Goal: Task Accomplishment & Management: Manage account settings

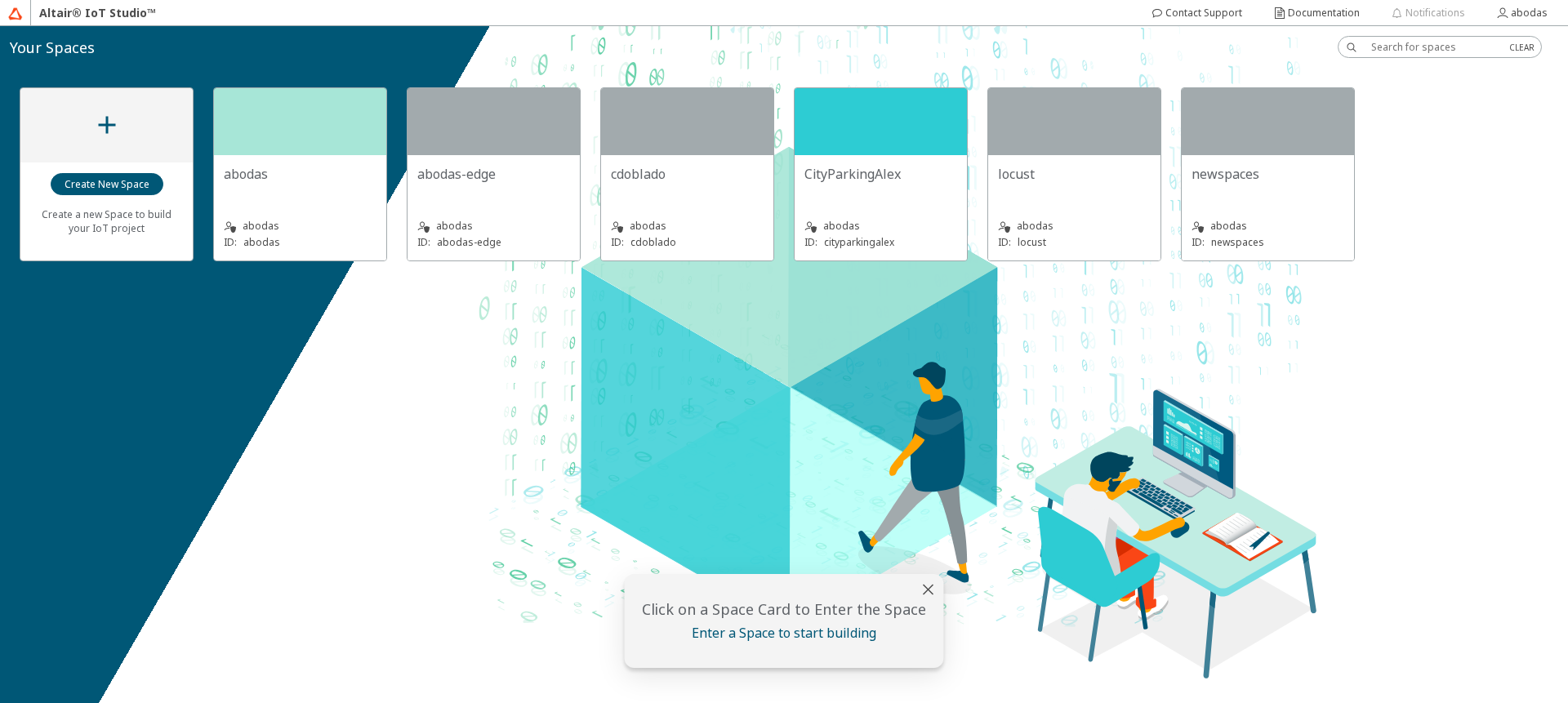
click at [284, 202] on div "abodas ID: abodas" at bounding box center [299, 224] width 152 height 53
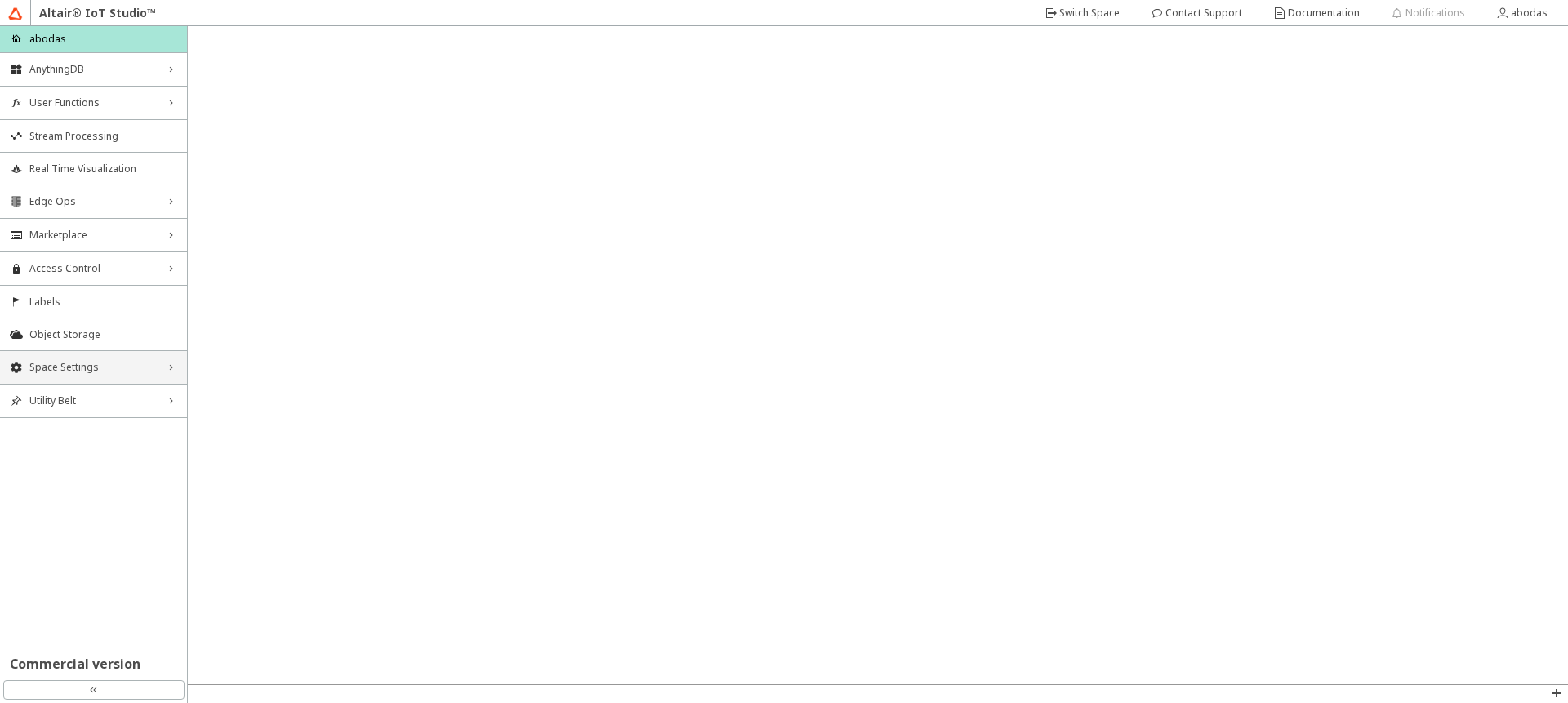
click at [126, 378] on div "Space Settings right_chevron" at bounding box center [93, 367] width 187 height 33
click at [108, 478] on span "AU Management" at bounding box center [103, 477] width 148 height 13
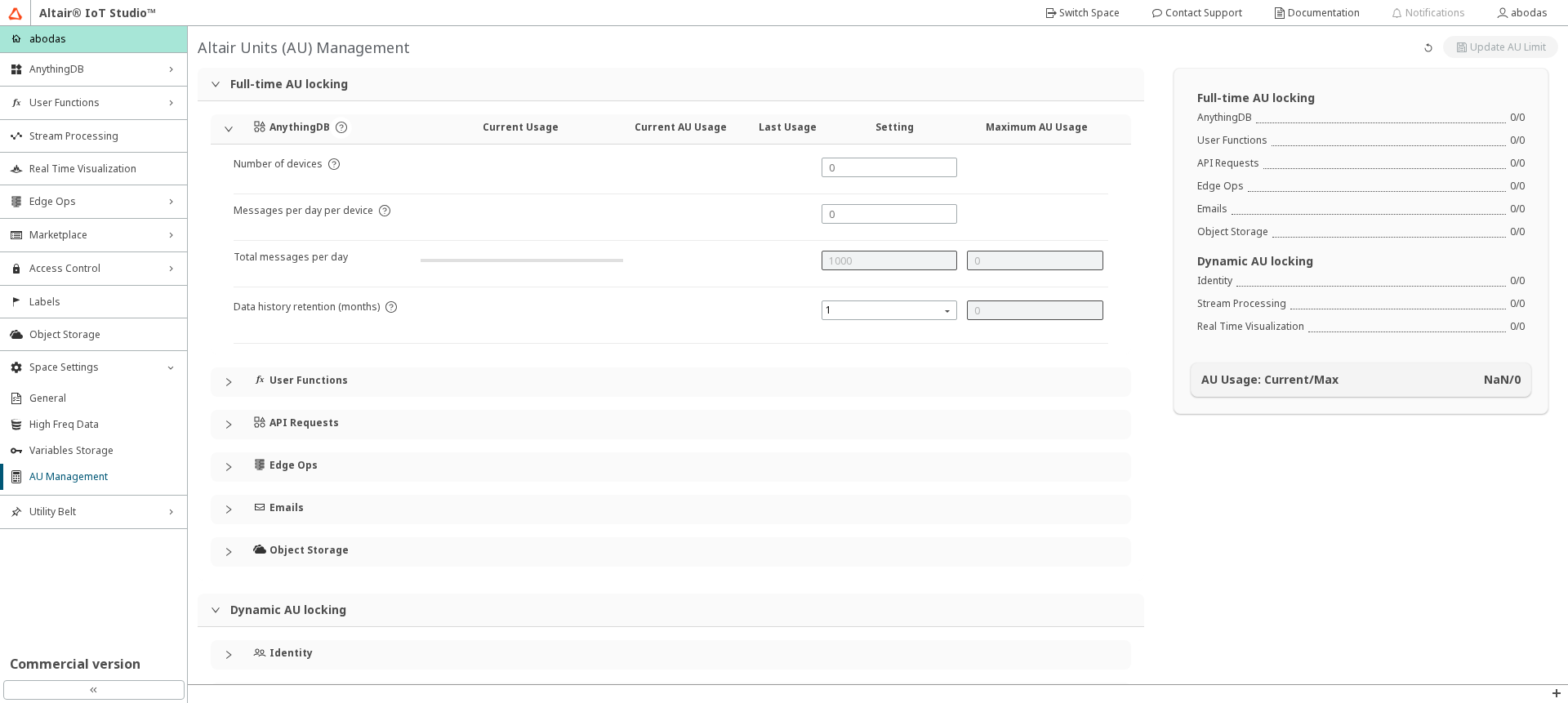
type input "1000"
type input "0"
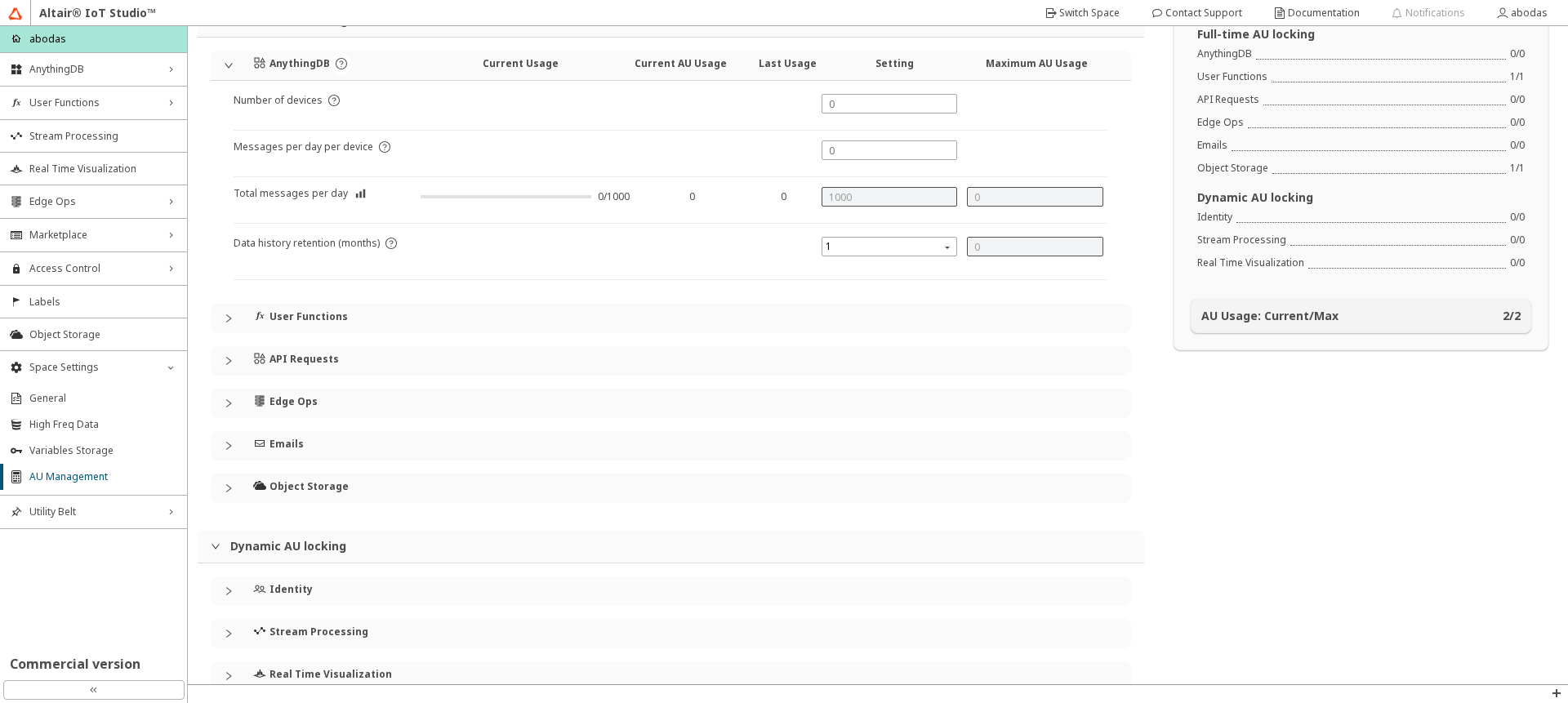
scroll to position [97, 0]
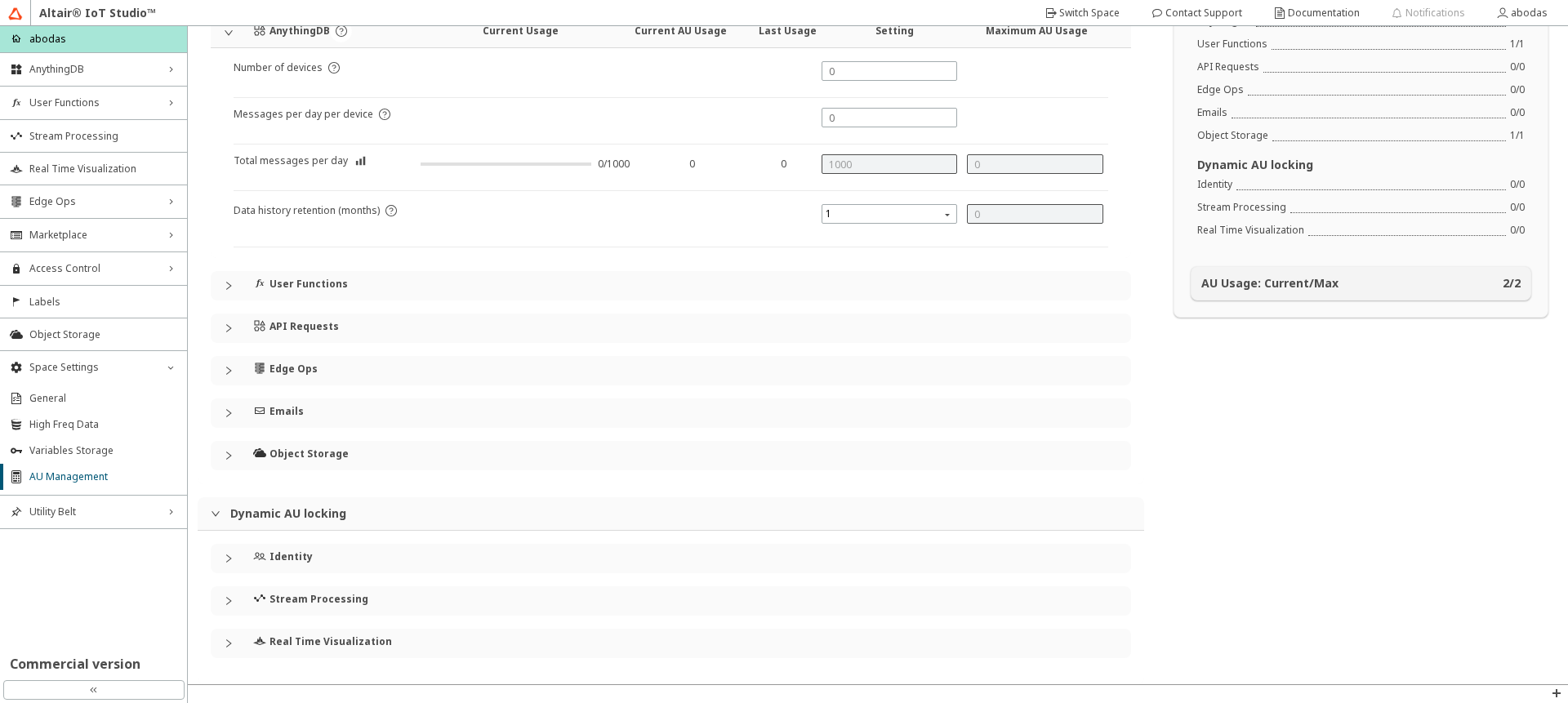
click at [231, 564] on div "Identity" at bounding box center [670, 559] width 920 height 29
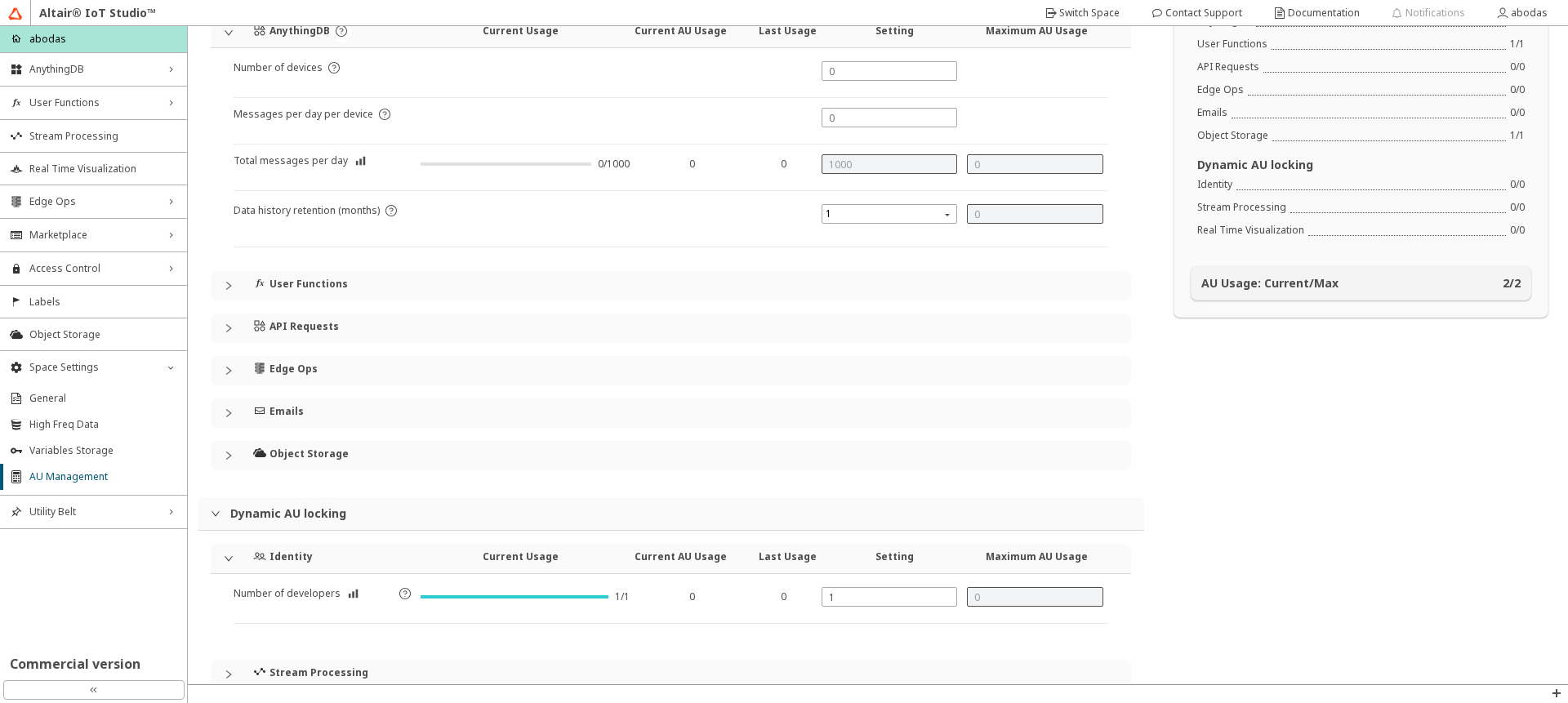
scroll to position [170, 0]
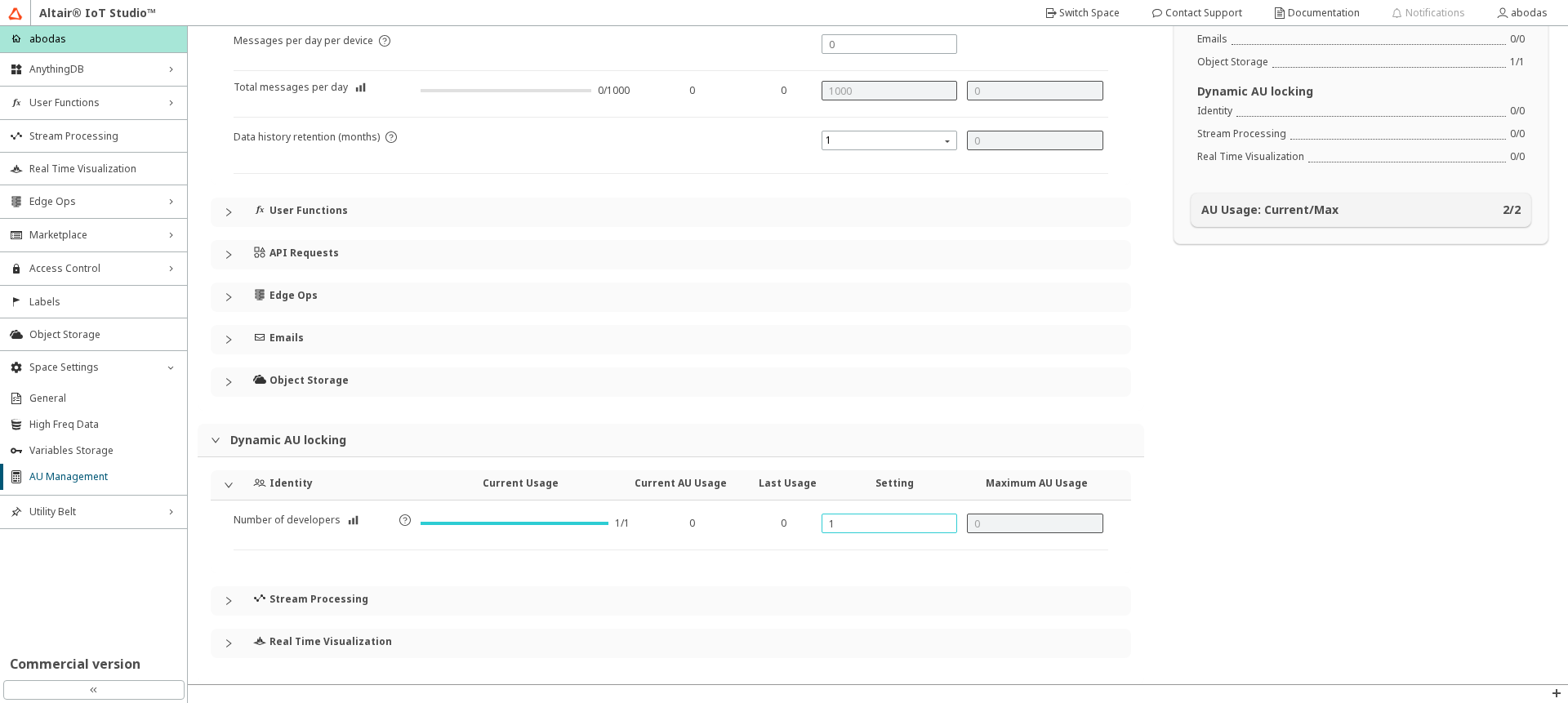
click at [913, 530] on input "1" at bounding box center [889, 523] width 121 height 14
type input "2"
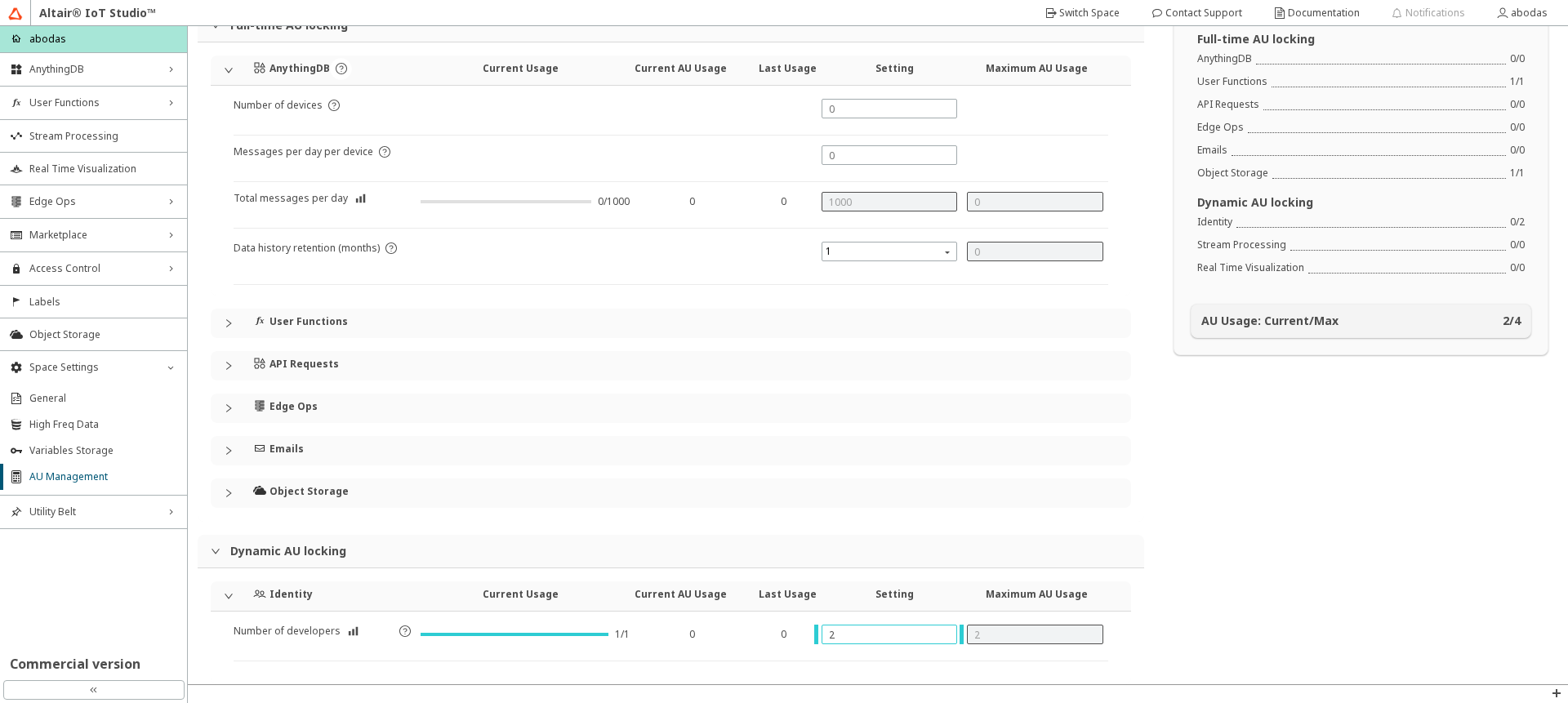
scroll to position [0, 0]
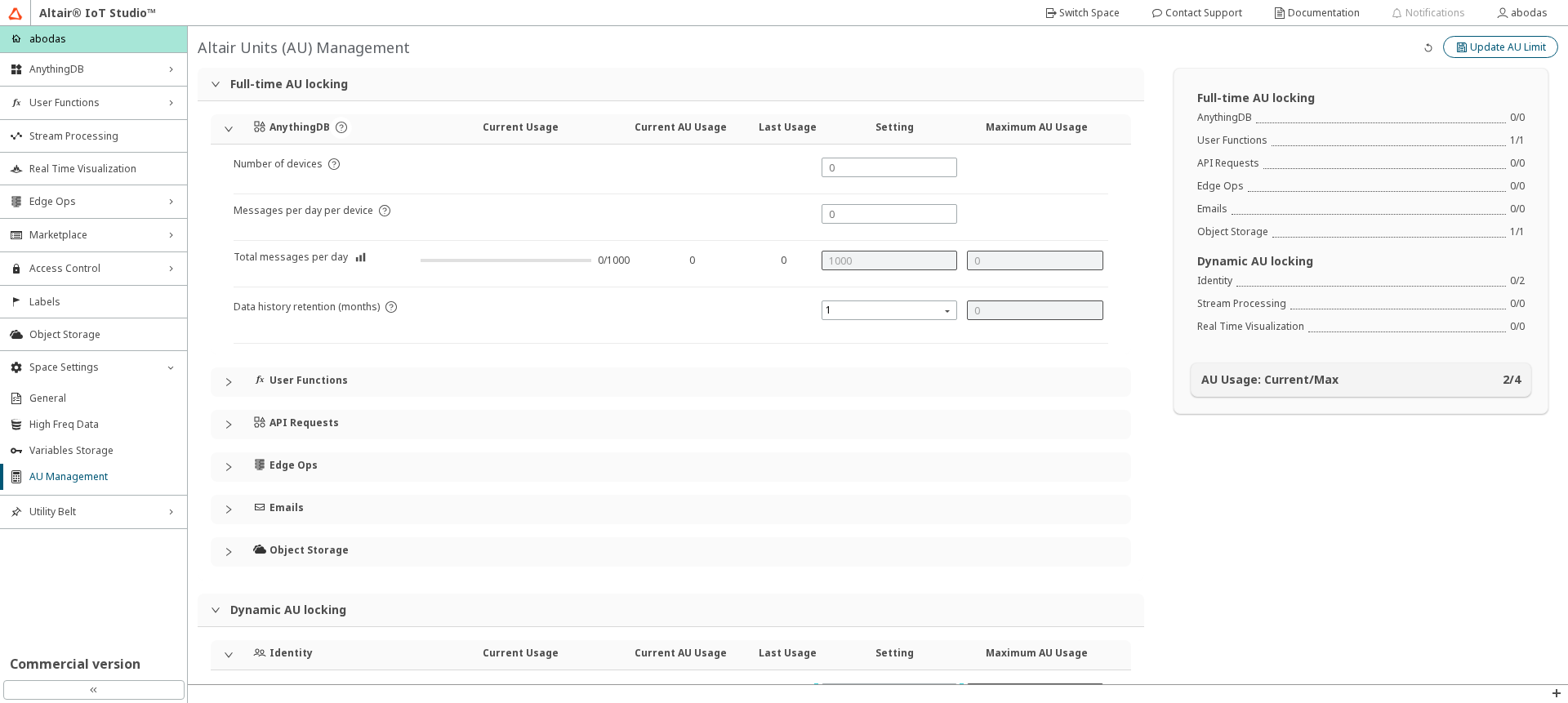
click at [1455, 53] on iron-icon at bounding box center [1462, 47] width 15 height 13
type input "1"
type input "0"
type input "2"
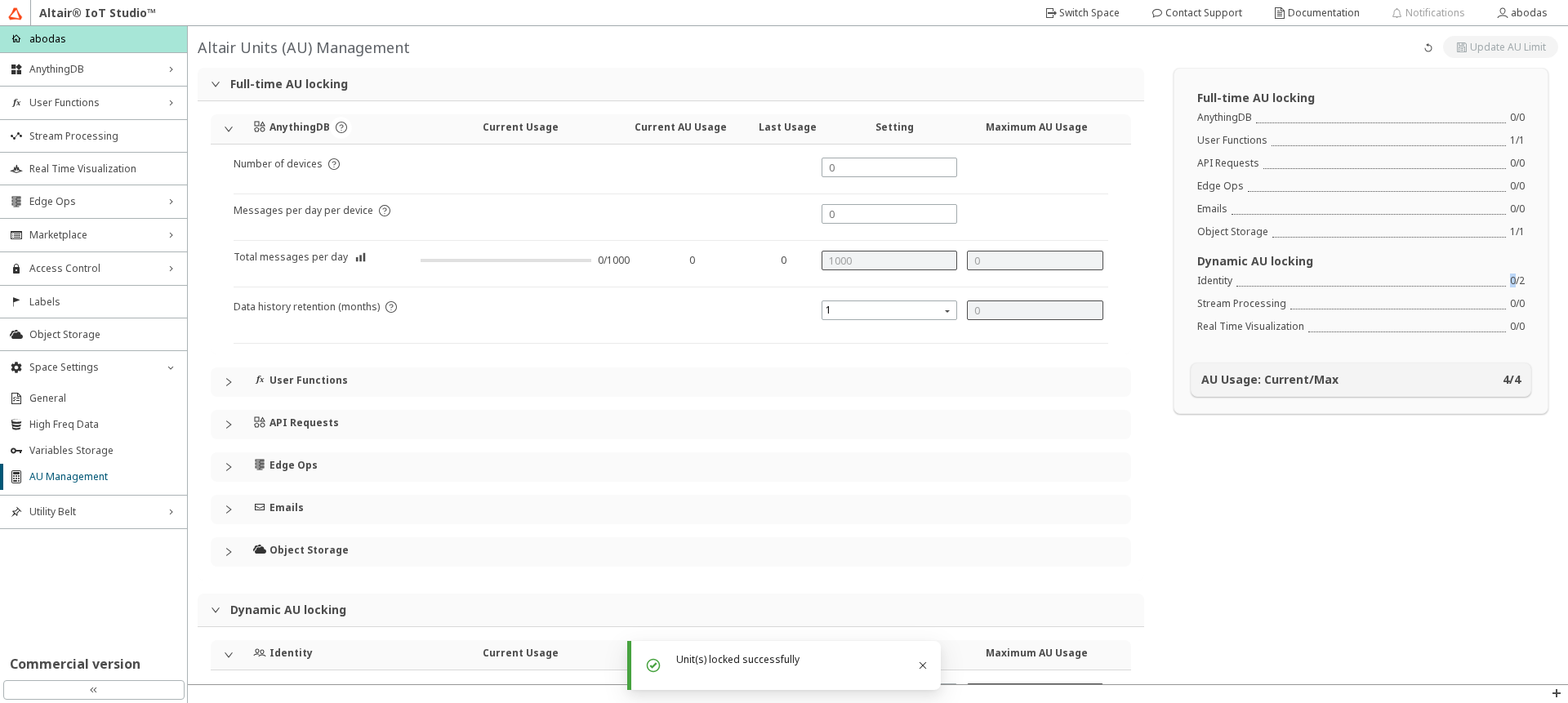
drag, startPoint x: 1502, startPoint y: 278, endPoint x: 1490, endPoint y: 278, distance: 12.0
click at [1490, 278] on div "Identity 0 / 2" at bounding box center [1360, 285] width 327 height 23
drag, startPoint x: 1493, startPoint y: 383, endPoint x: 1480, endPoint y: 380, distance: 13.3
click at [1480, 380] on div "AU Usage: Current/Max 4 / 4" at bounding box center [1361, 379] width 319 height 13
drag, startPoint x: 1498, startPoint y: 378, endPoint x: 1484, endPoint y: 377, distance: 14.0
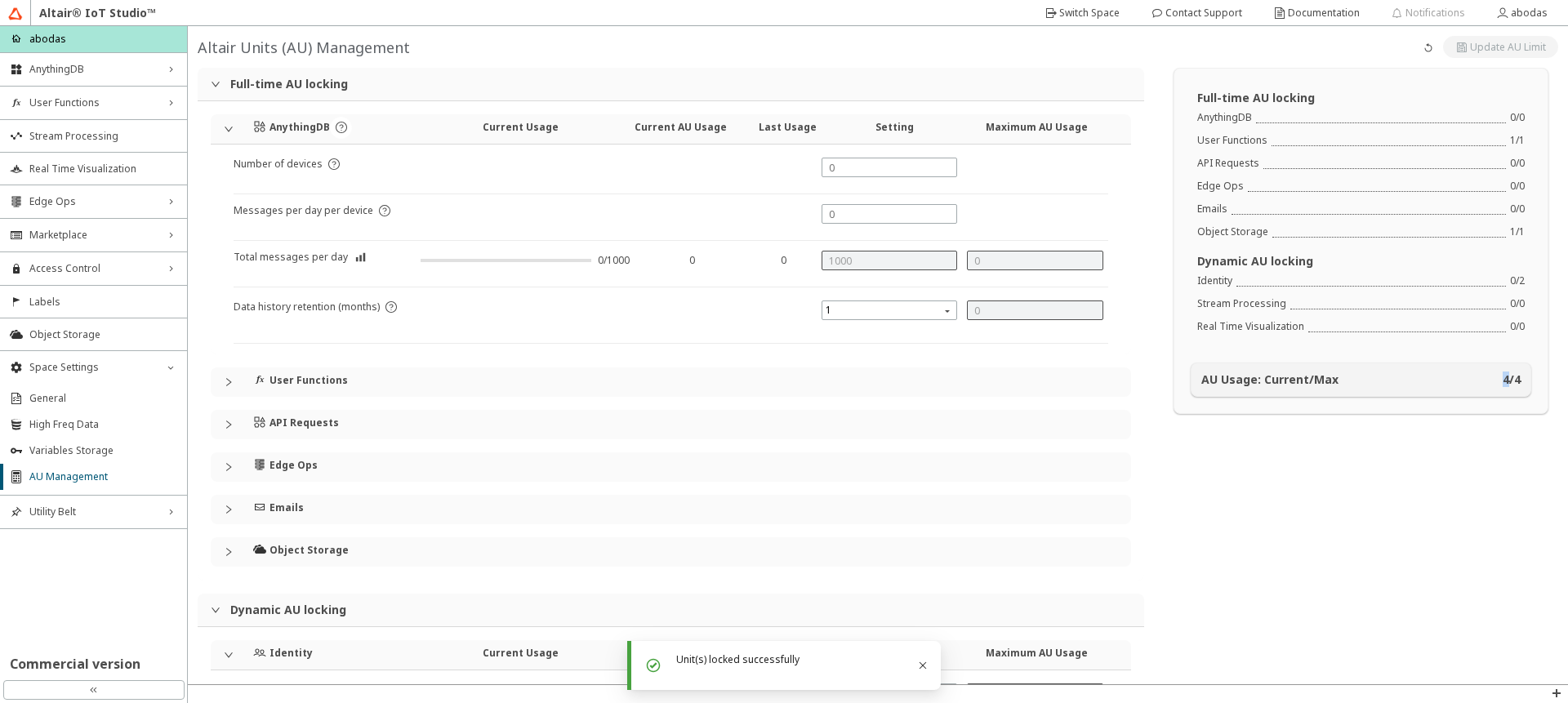
click at [1484, 377] on div "AU Usage: Current/Max 4 / 4" at bounding box center [1361, 379] width 319 height 13
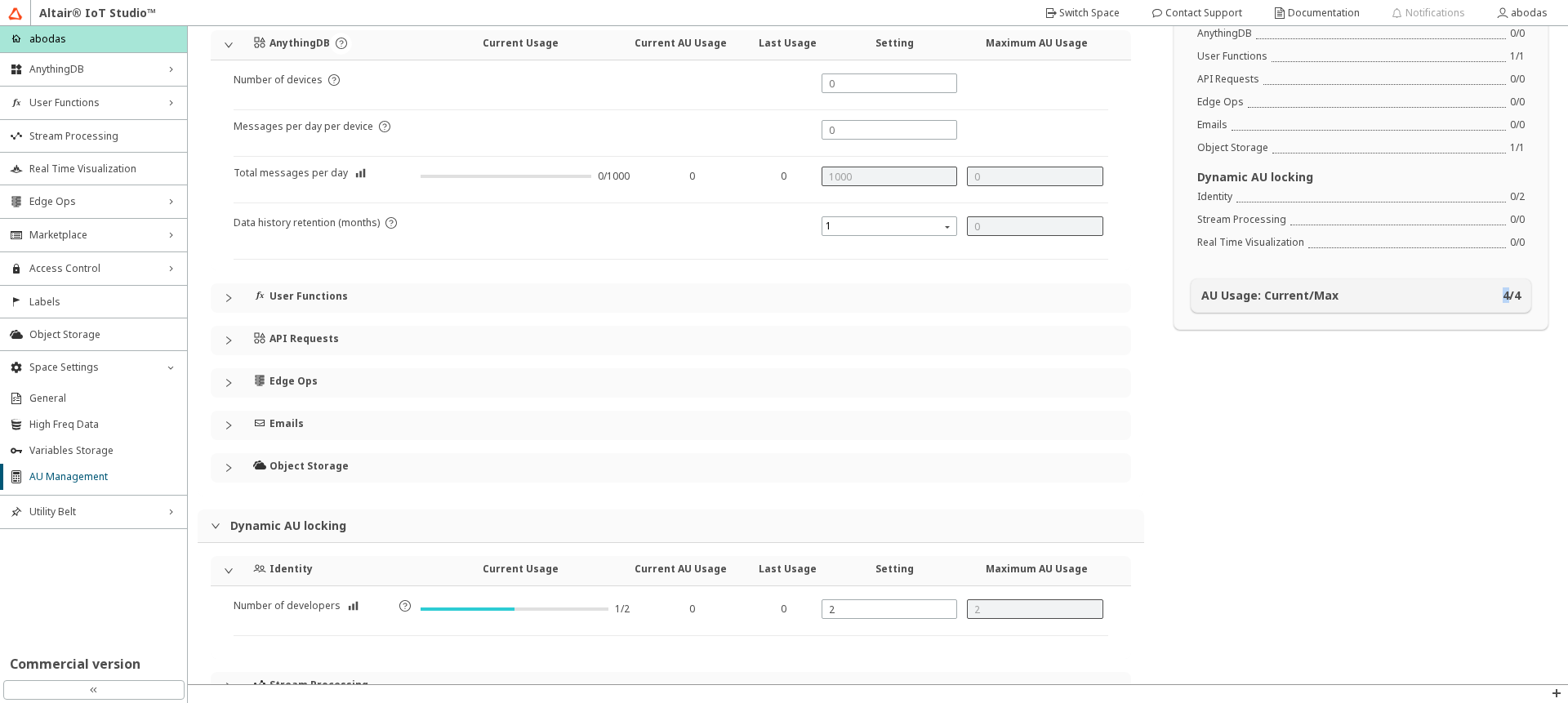
scroll to position [170, 0]
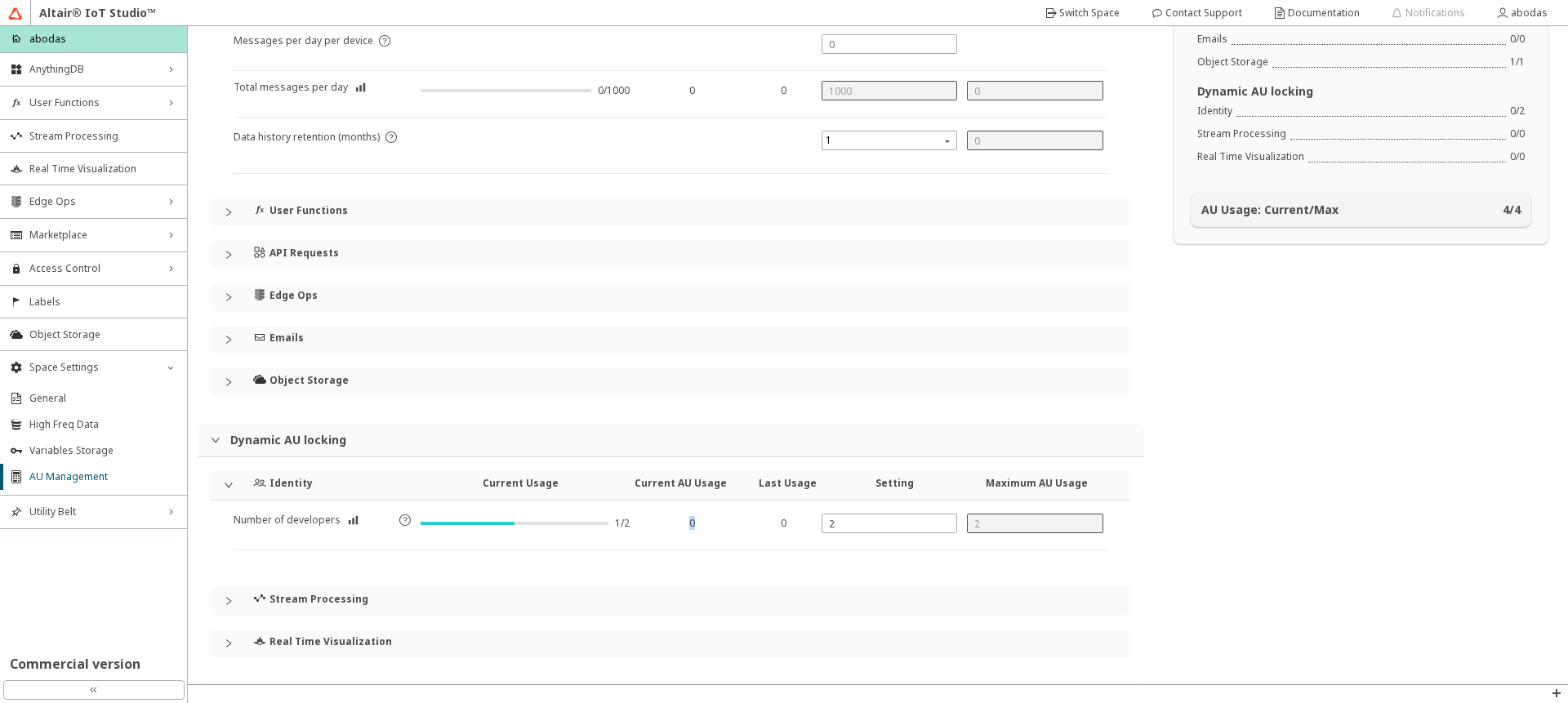
drag, startPoint x: 677, startPoint y: 527, endPoint x: 696, endPoint y: 529, distance: 19.1
click at [698, 526] on div "0" at bounding box center [692, 523] width 93 height 13
click at [1206, 442] on div "Full-time AU locking AnythingDB 0 / 0 User Functions 1 / 1 API Requests 0 / 0 E…" at bounding box center [1361, 291] width 414 height 787
click at [50, 303] on span "Labels" at bounding box center [103, 302] width 148 height 13
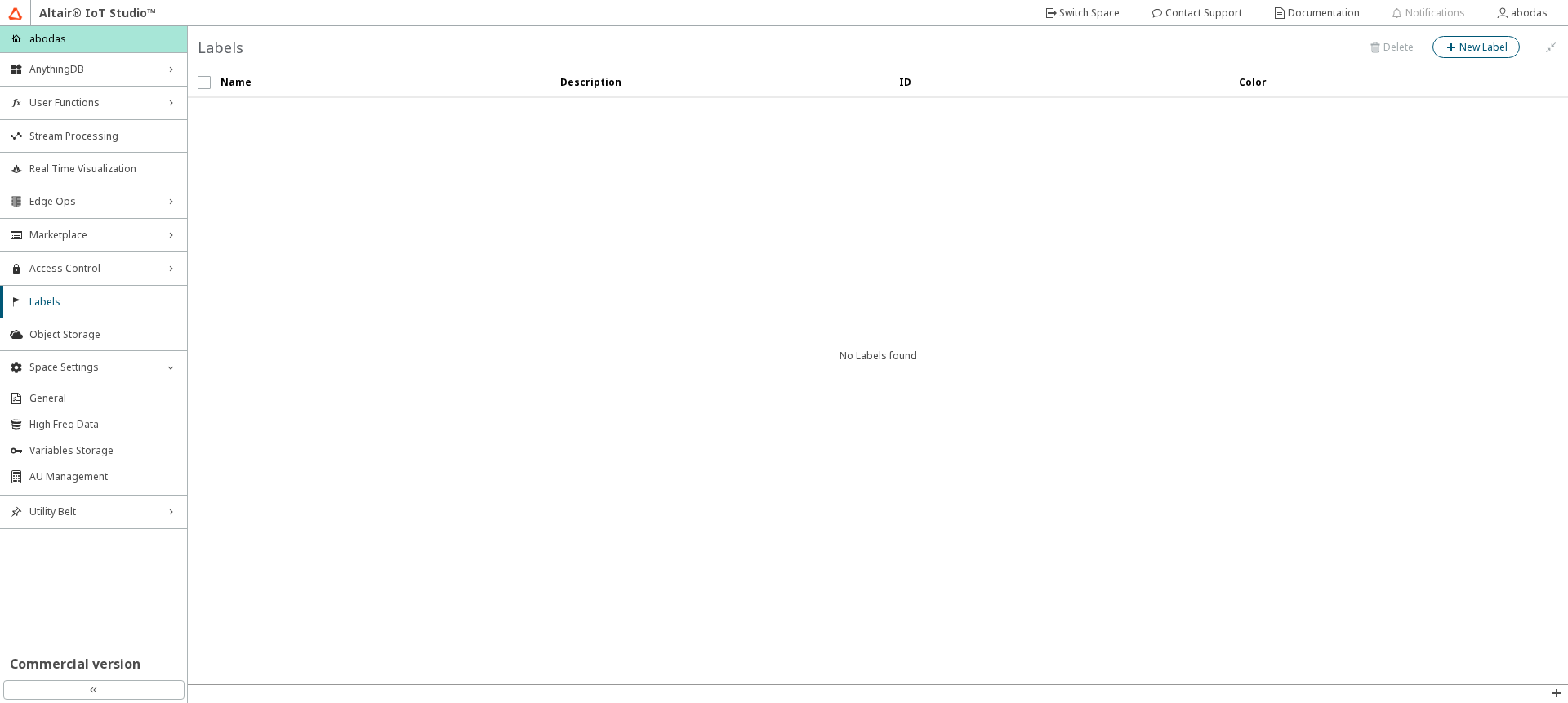
click at [0, 0] on slot "New Label" at bounding box center [0, 0] width 0 height 0
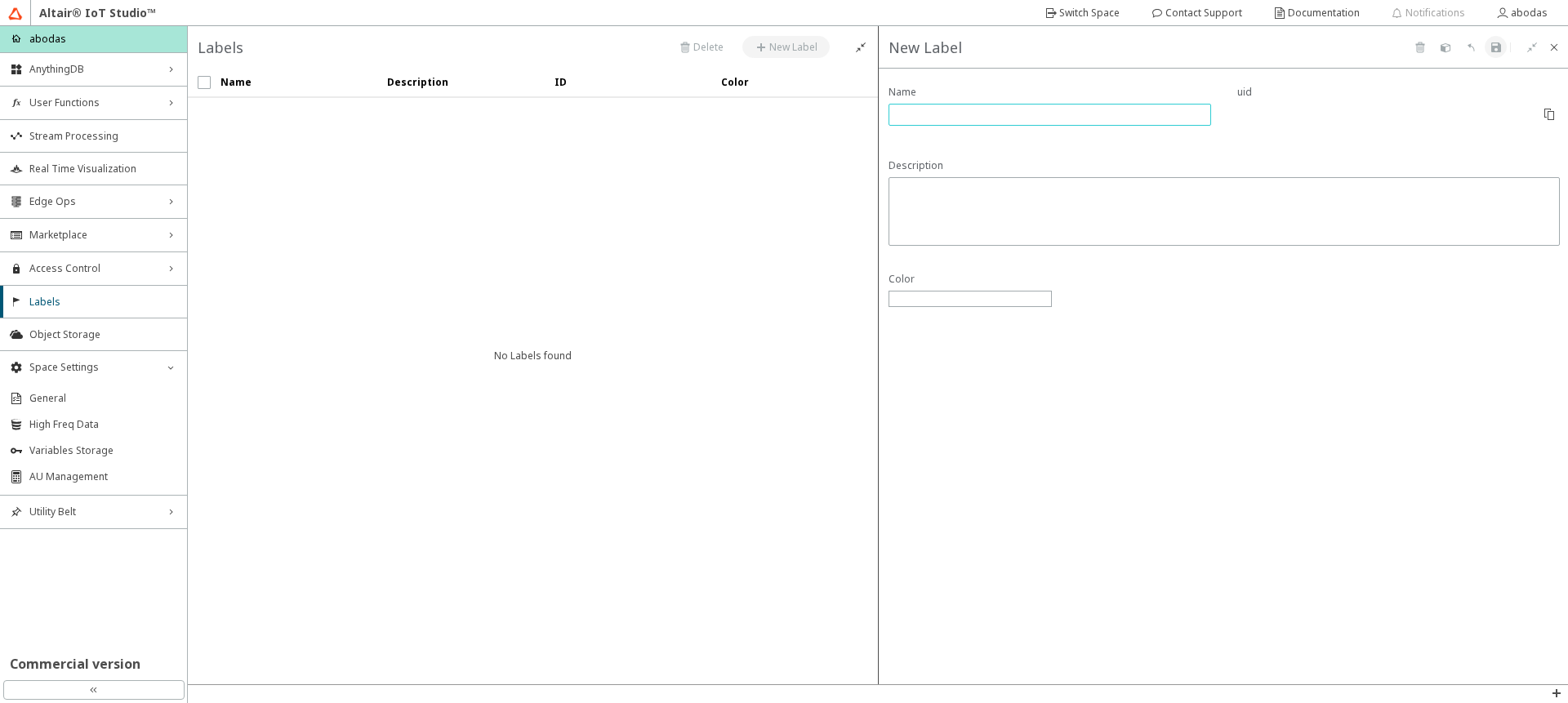
click at [955, 117] on input "text" at bounding box center [1050, 114] width 308 height 14
type input "m"
click at [955, 117] on input "anime" at bounding box center [1050, 114] width 308 height 14
type input "t"
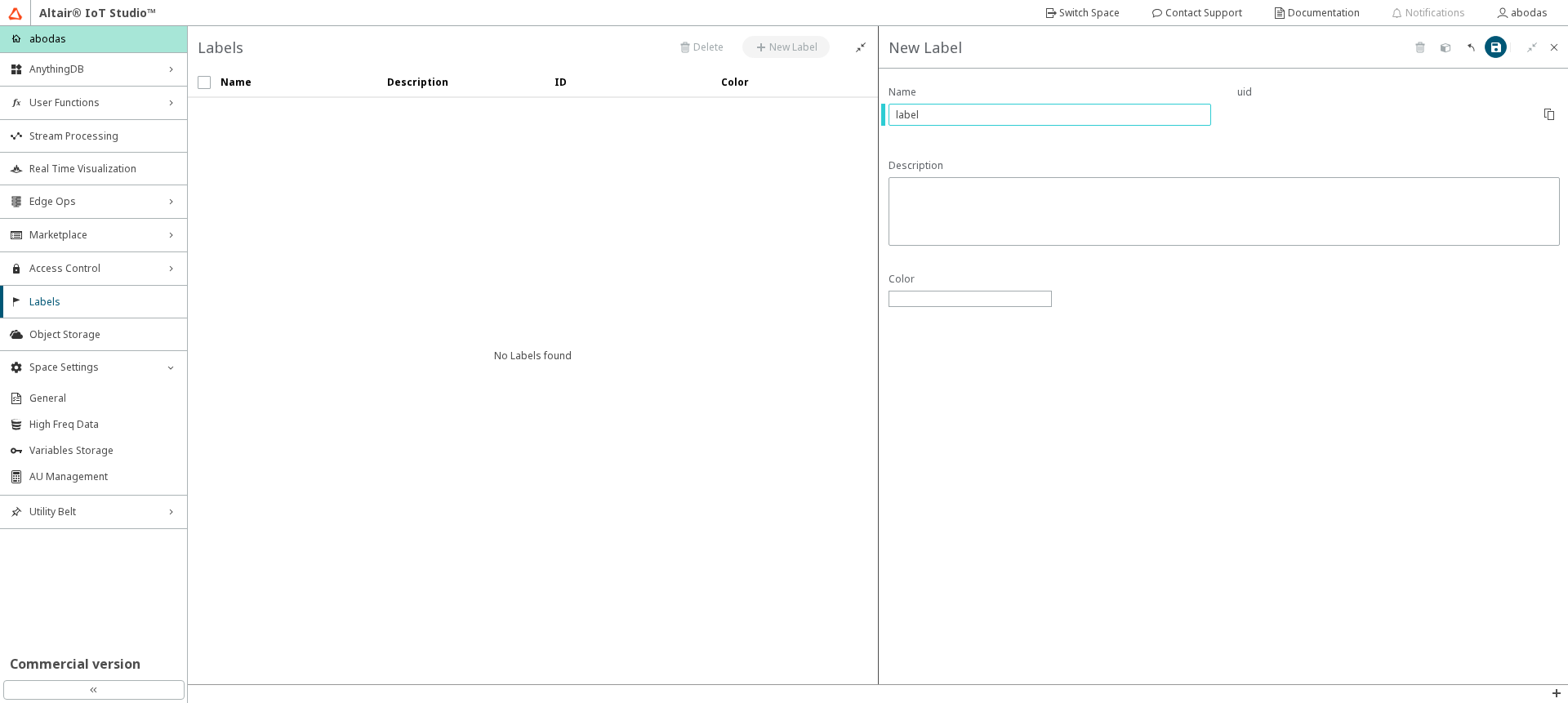
type input "label"
click at [912, 294] on div at bounding box center [970, 299] width 163 height 16
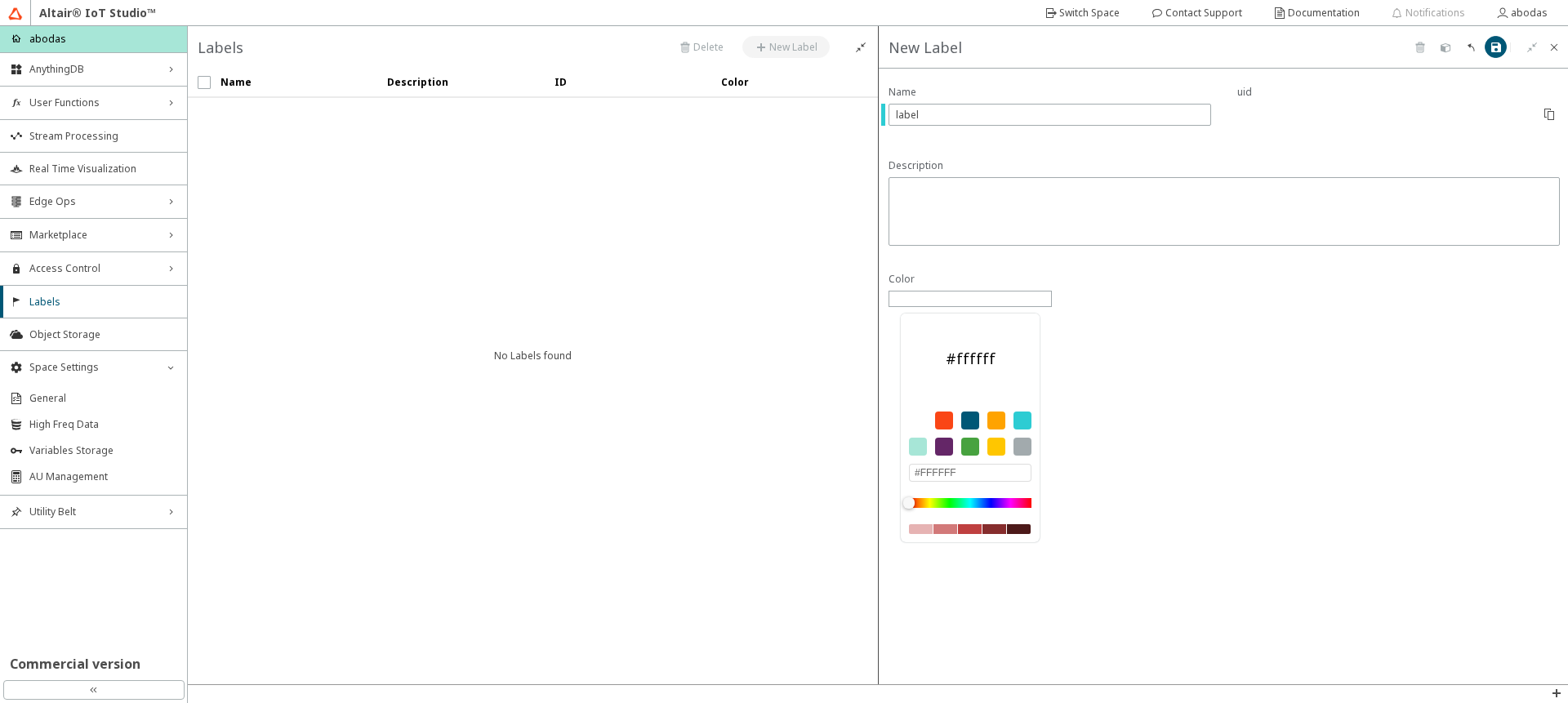
click at [945, 423] on div at bounding box center [944, 420] width 18 height 18
type input "#FA4616"
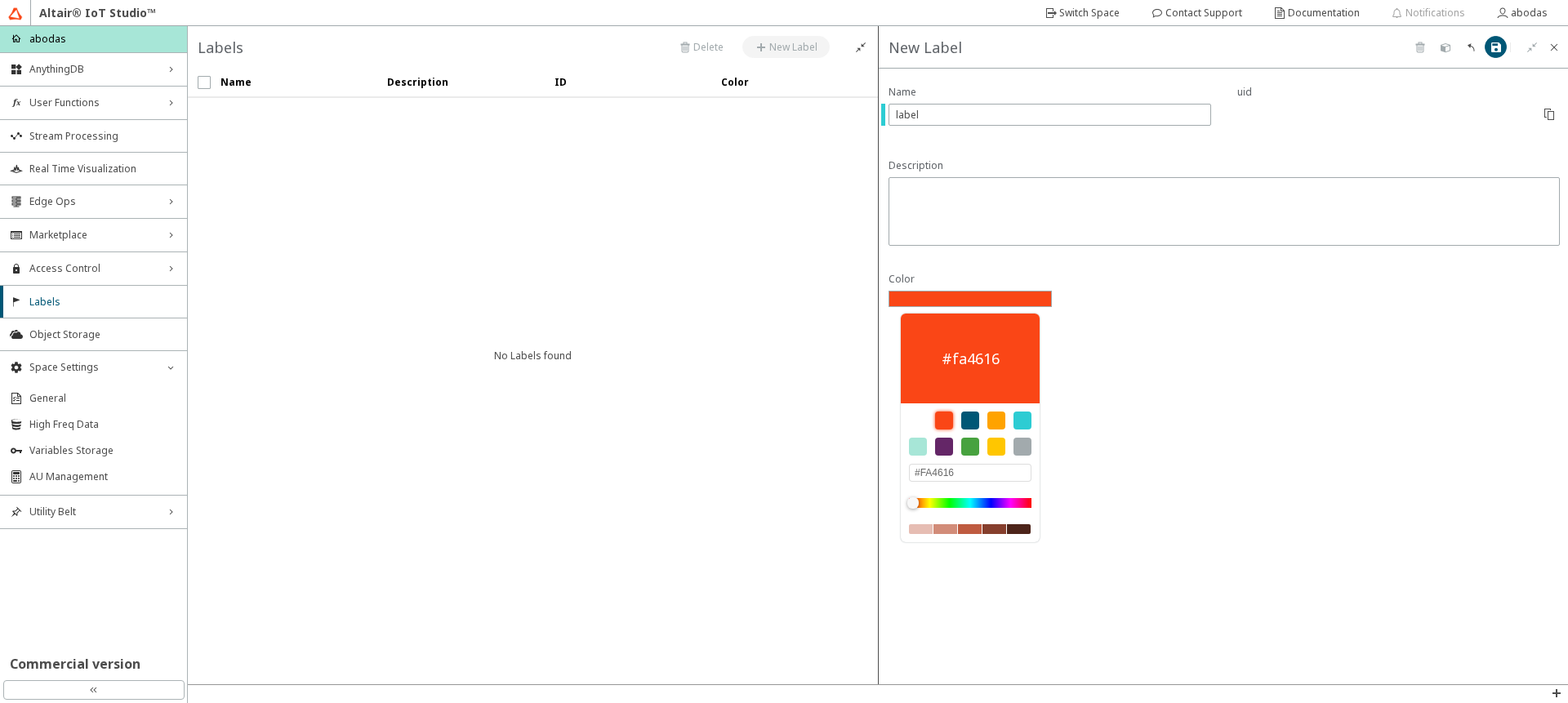
click at [1176, 333] on div "Color #fa4616 #FA4616" at bounding box center [1223, 376] width 689 height 615
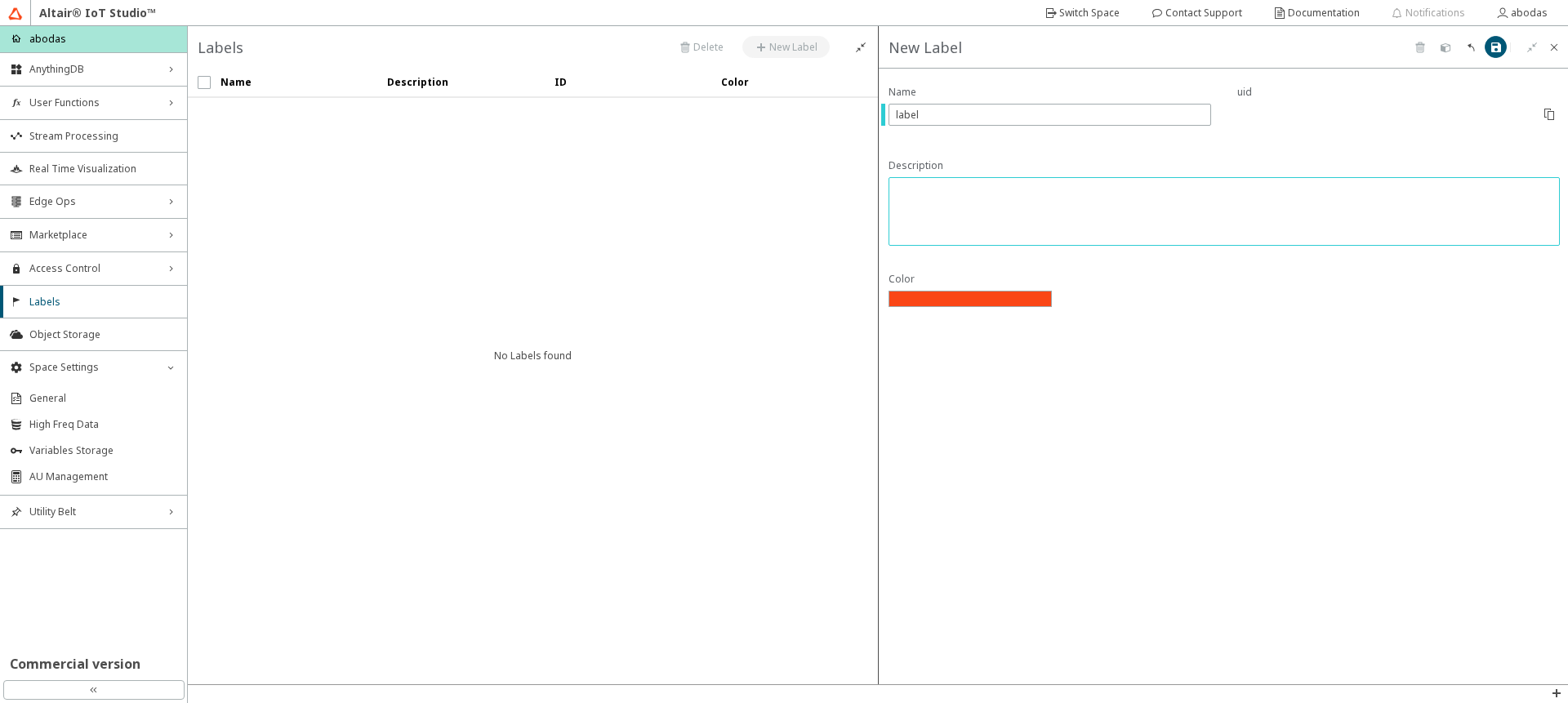
click at [1298, 208] on textarea at bounding box center [1226, 213] width 660 height 60
type textarea "Delete me"
click at [1491, 55] on paper-button at bounding box center [1495, 47] width 22 height 22
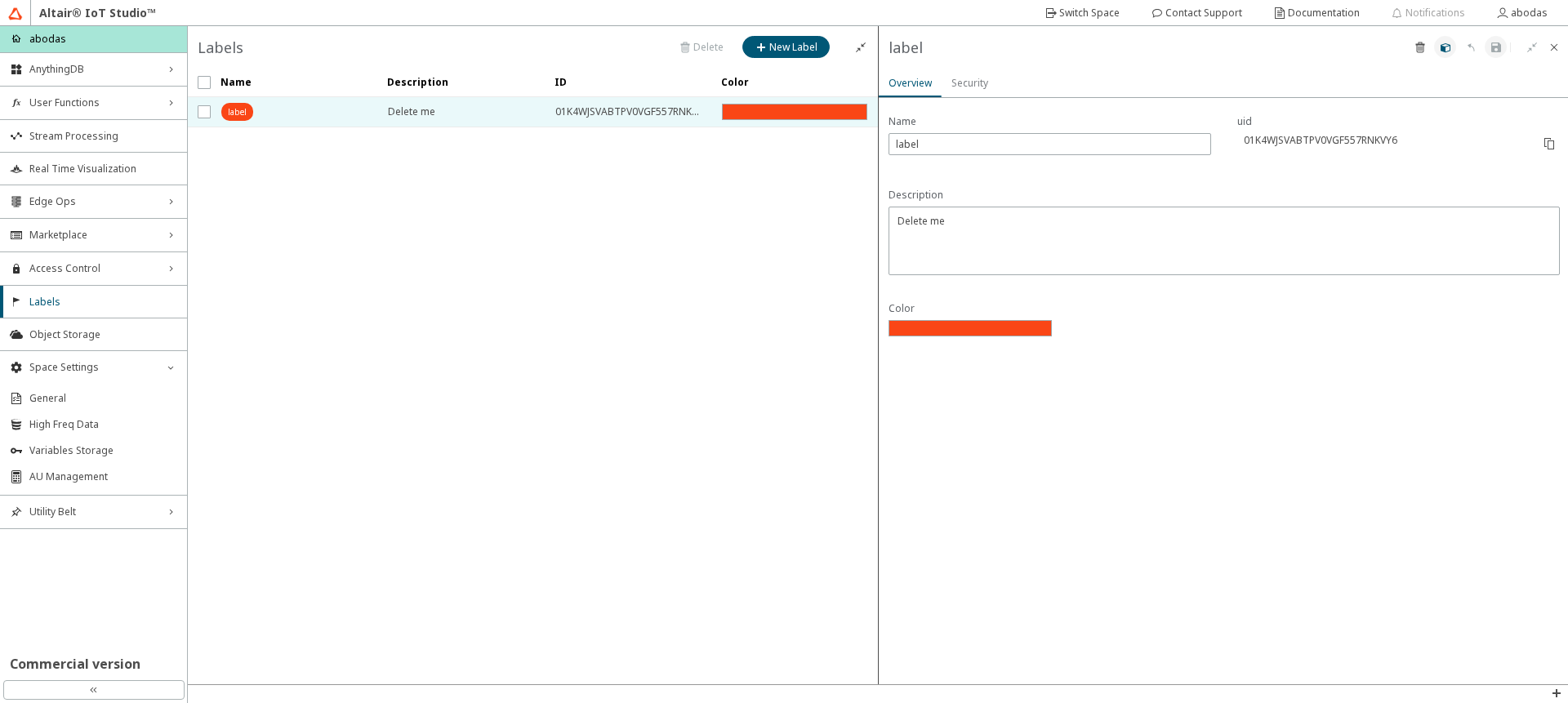
click at [1450, 47] on iron-icon at bounding box center [1445, 47] width 13 height 13
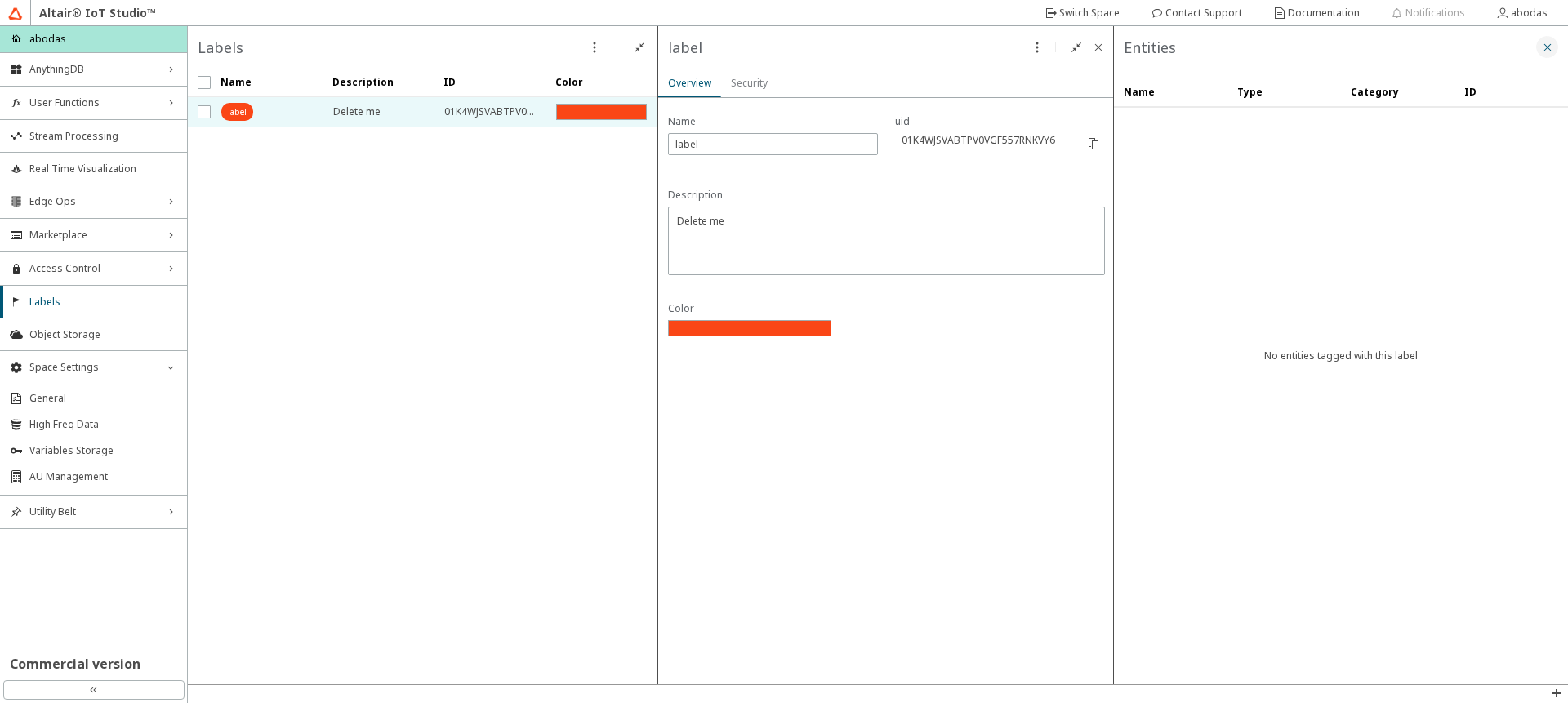
click at [1544, 49] on iron-icon at bounding box center [1547, 47] width 13 height 13
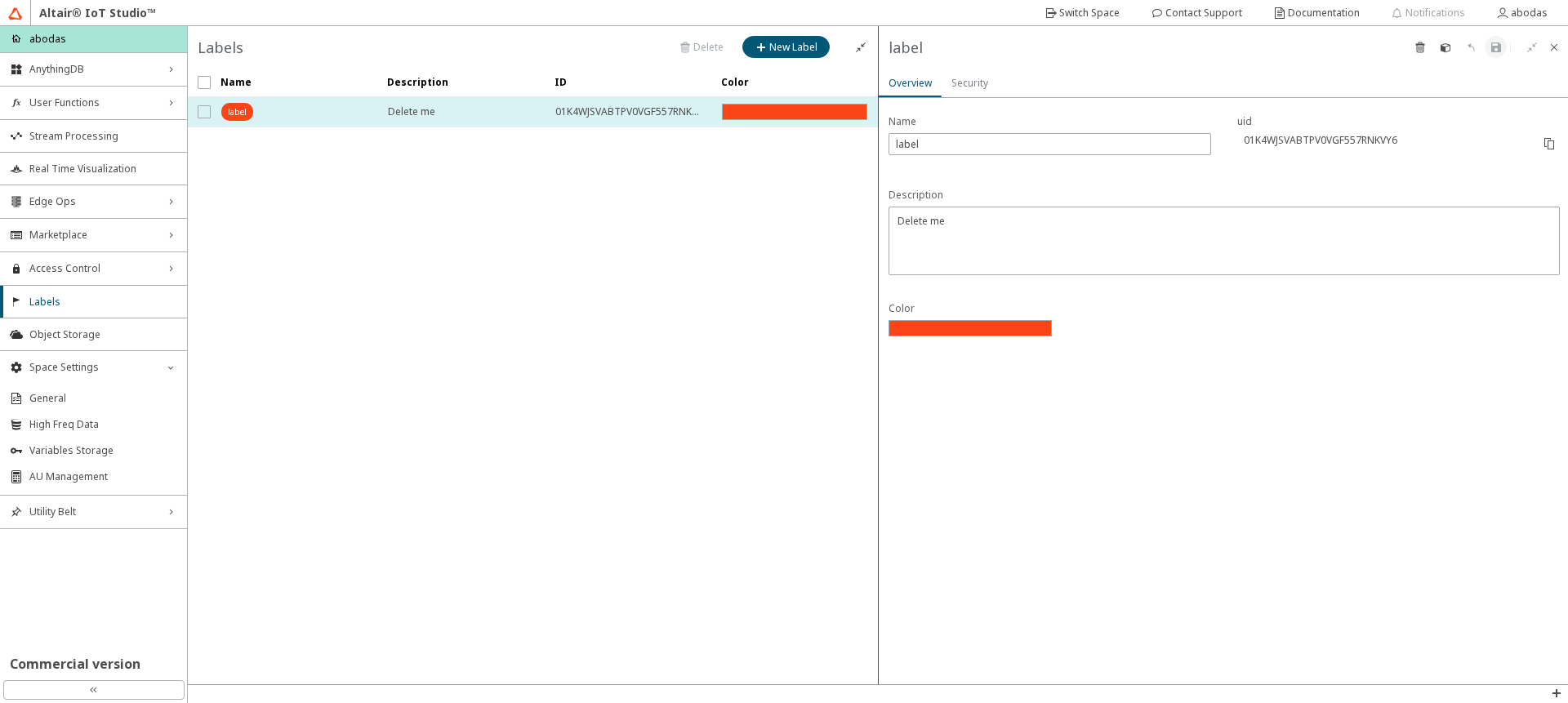
click at [202, 109] on input "checkbox" at bounding box center [203, 112] width 11 height 13
checkbox input "true"
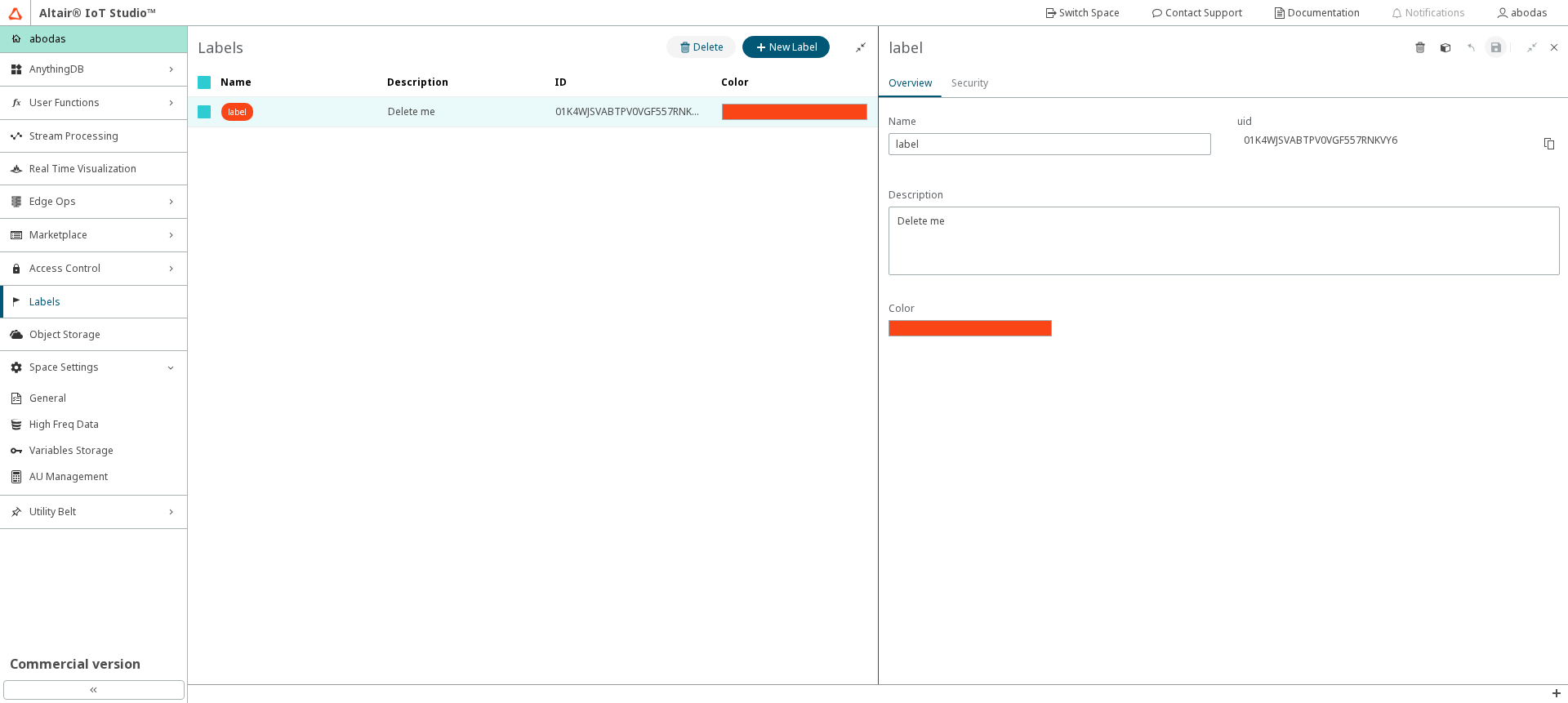
click at [688, 50] on iron-icon at bounding box center [686, 47] width 15 height 13
click at [0, 0] on slot "Cancel" at bounding box center [0, 0] width 0 height 0
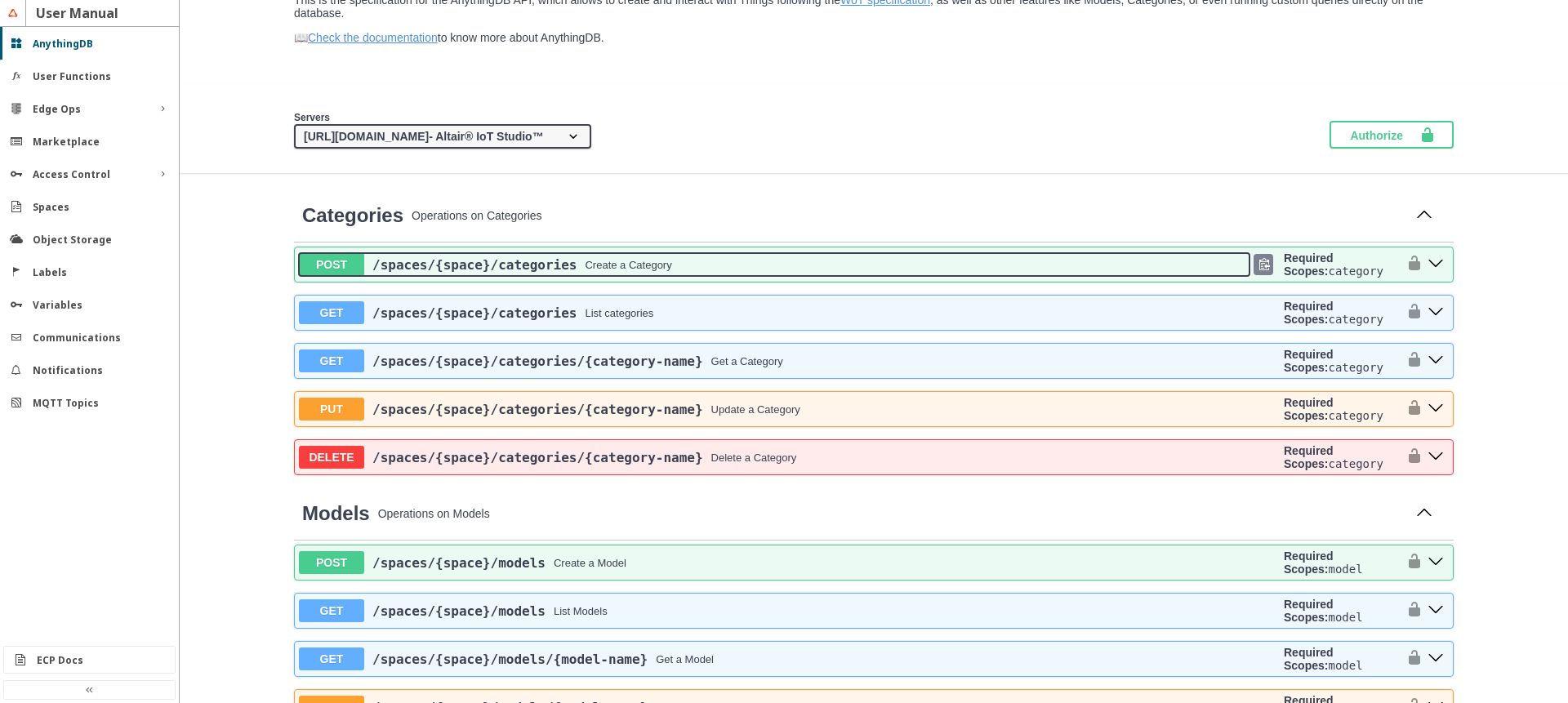
click at [714, 269] on div "/spaces /{space} /categories Create a Category" at bounding box center [806, 264] width 885 height 16
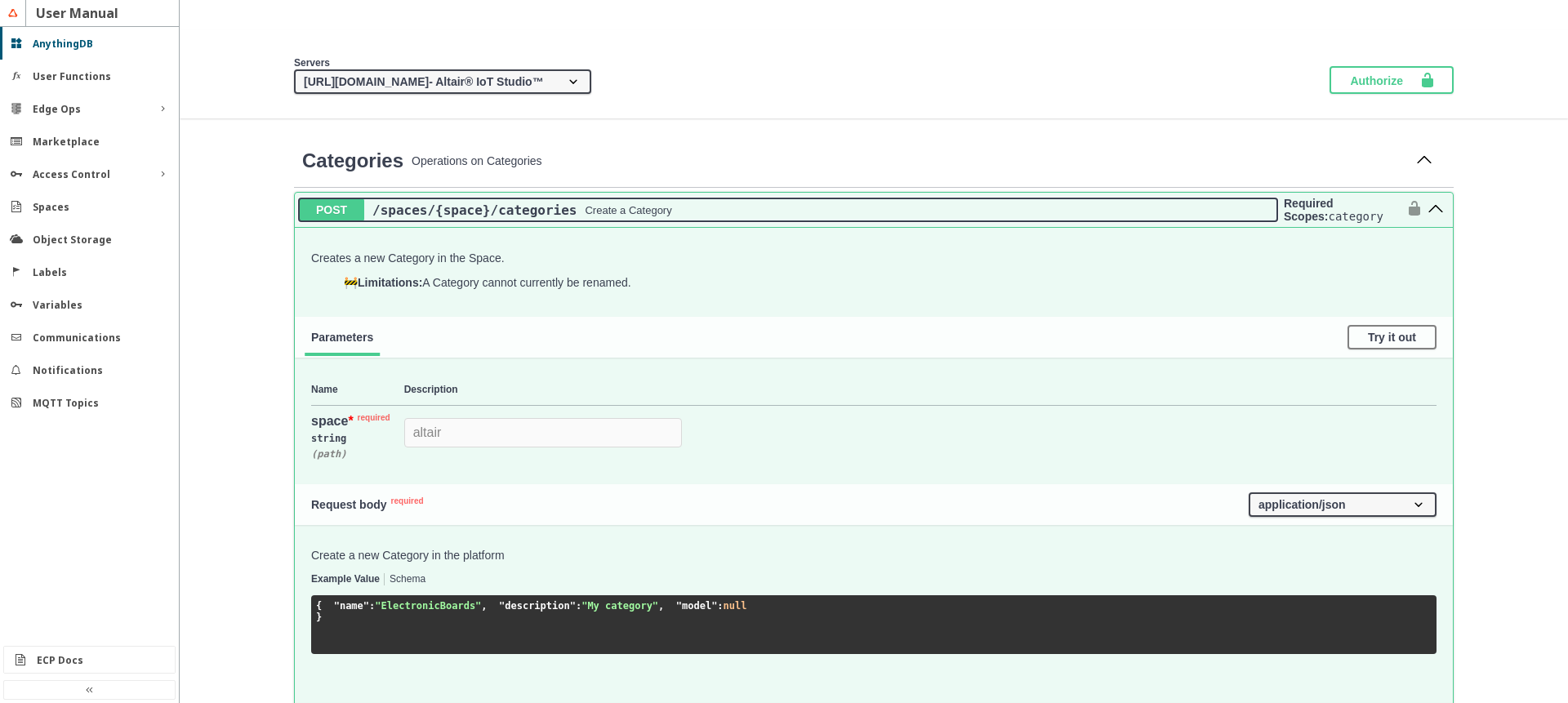
scroll to position [294, 0]
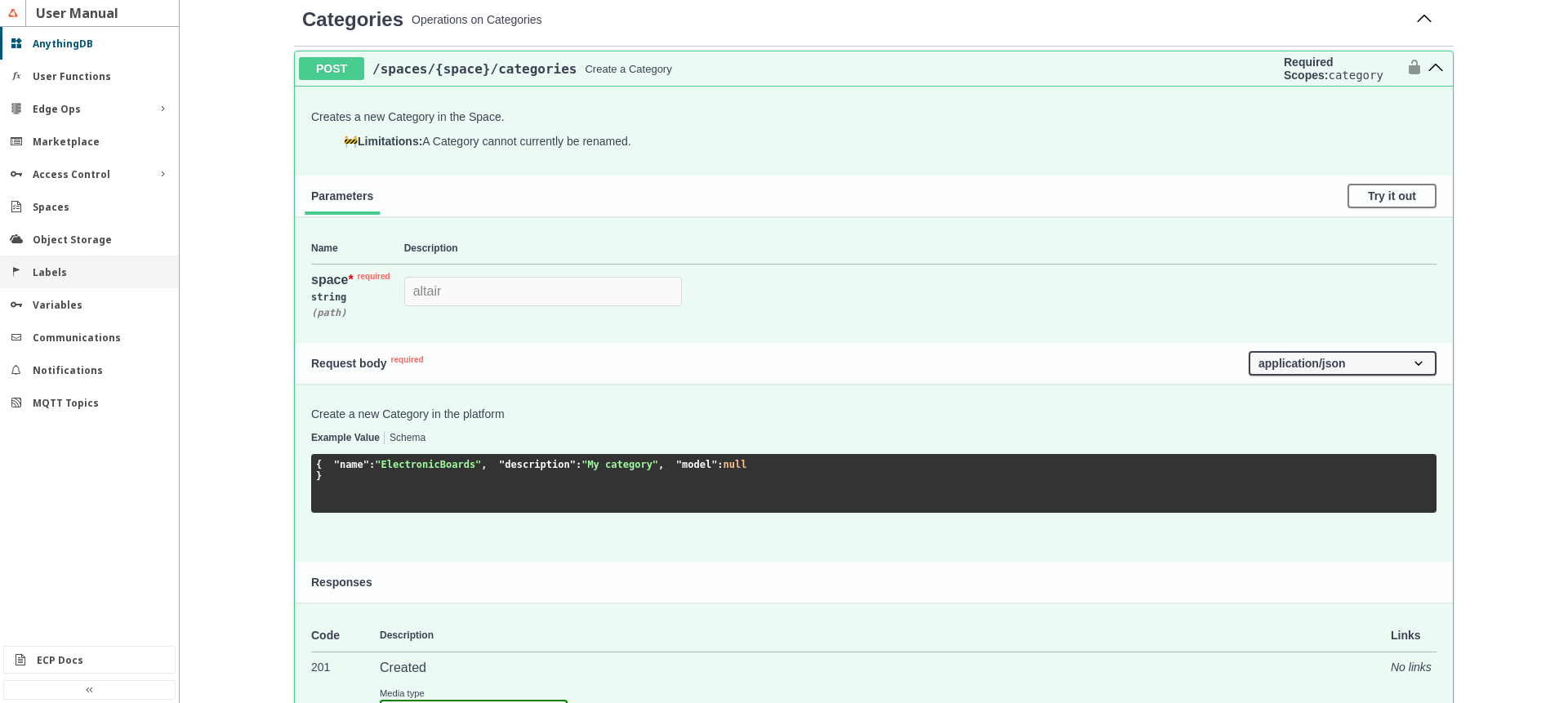
click at [0, 0] on slot "Labels" at bounding box center [0, 0] width 0 height 0
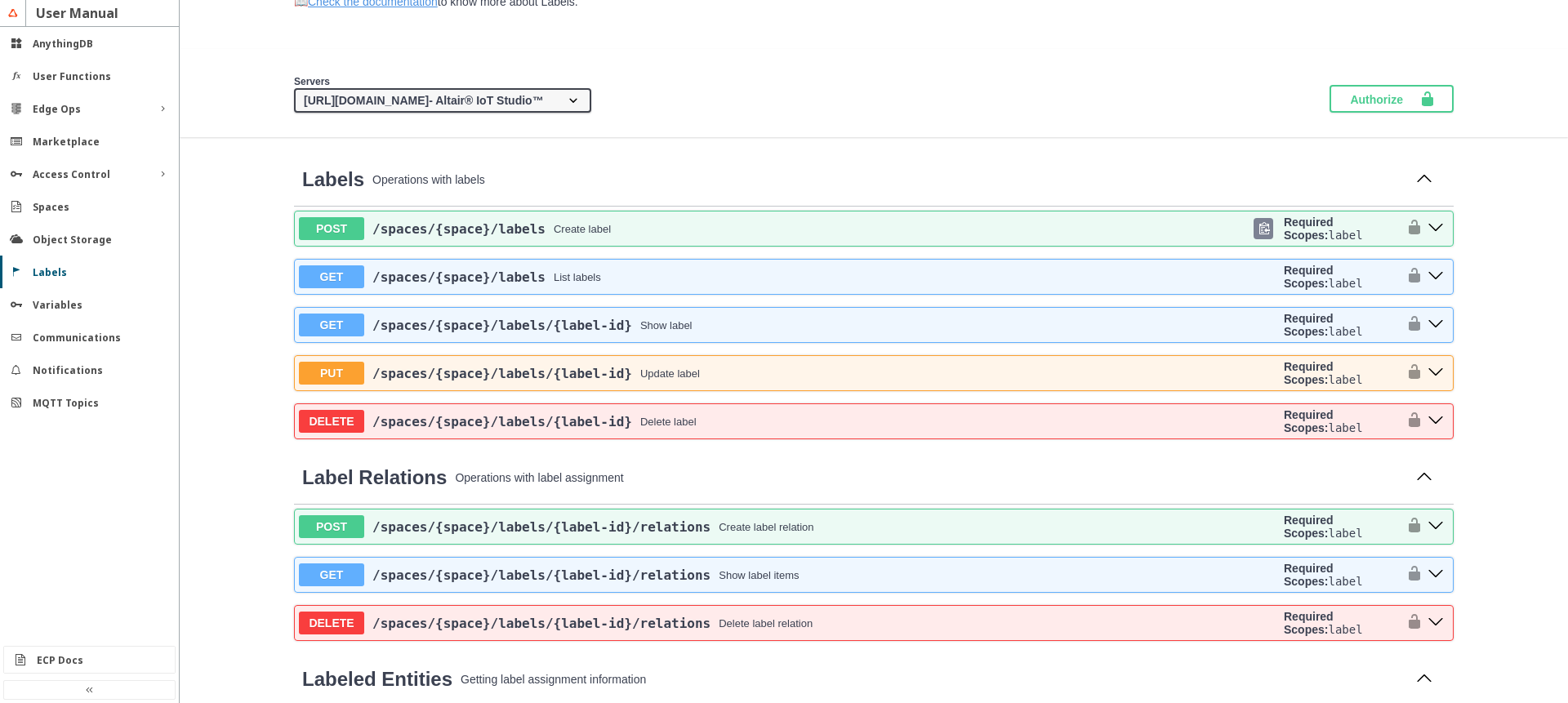
scroll to position [196, 0]
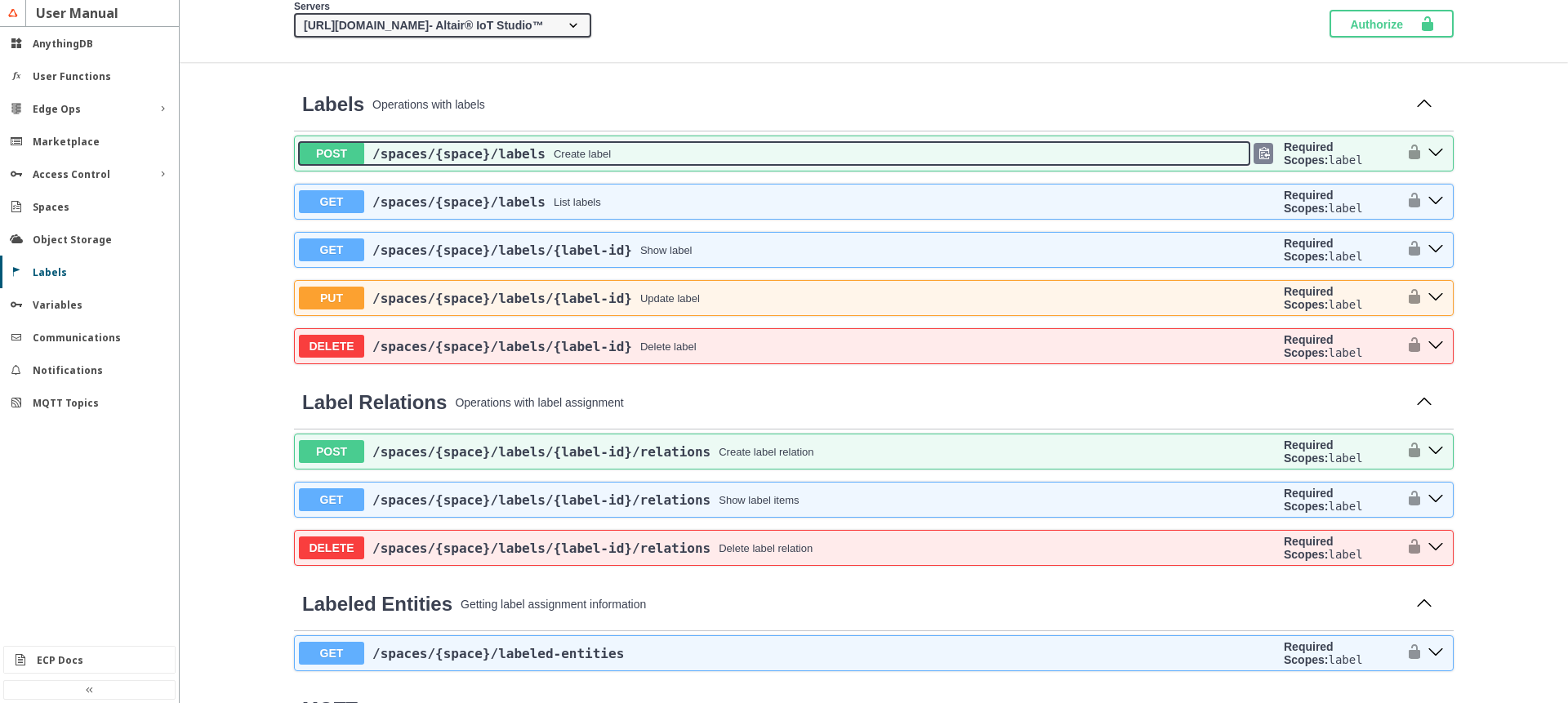
click at [627, 148] on div "/spaces /{space} /labels Create label" at bounding box center [806, 153] width 885 height 16
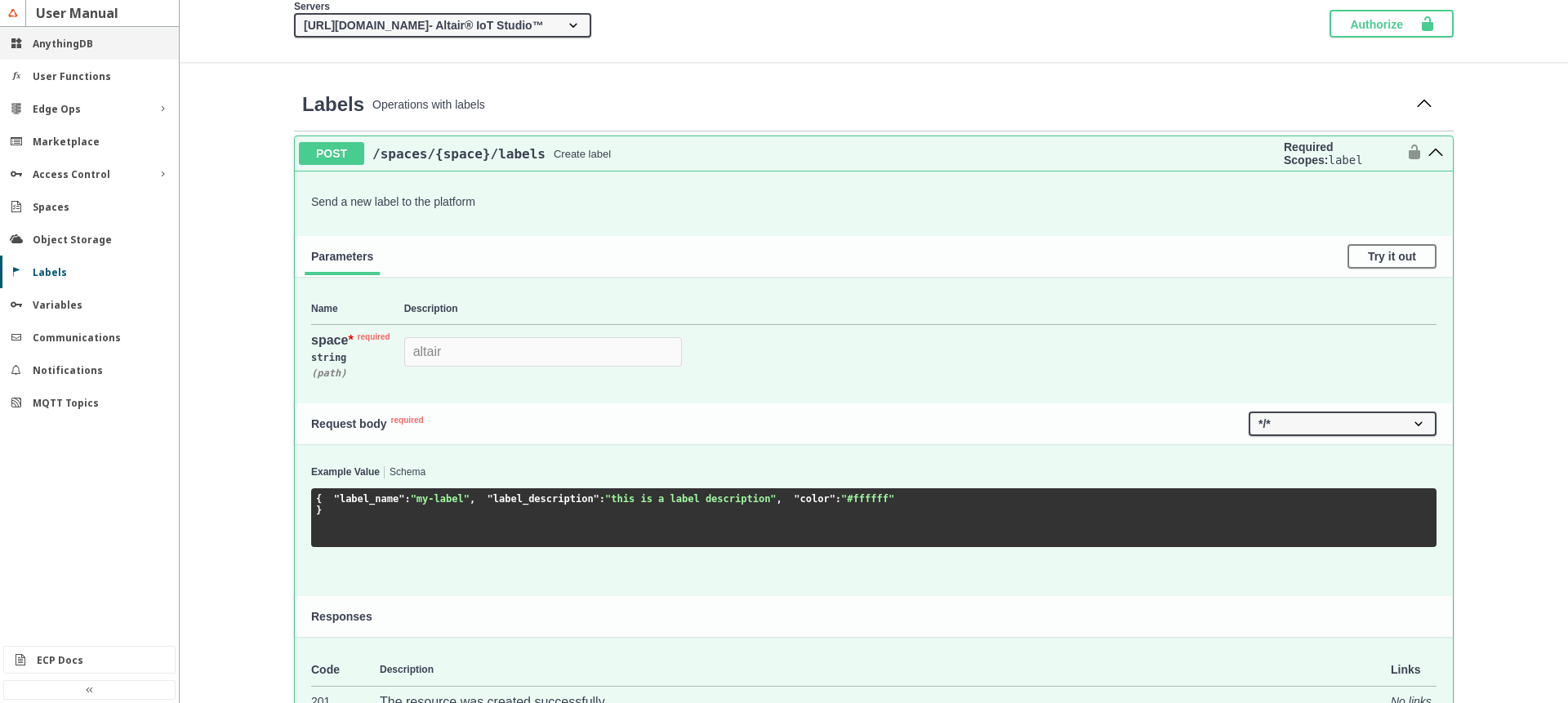
click at [97, 46] on div "AnythingDB" at bounding box center [96, 43] width 127 height 14
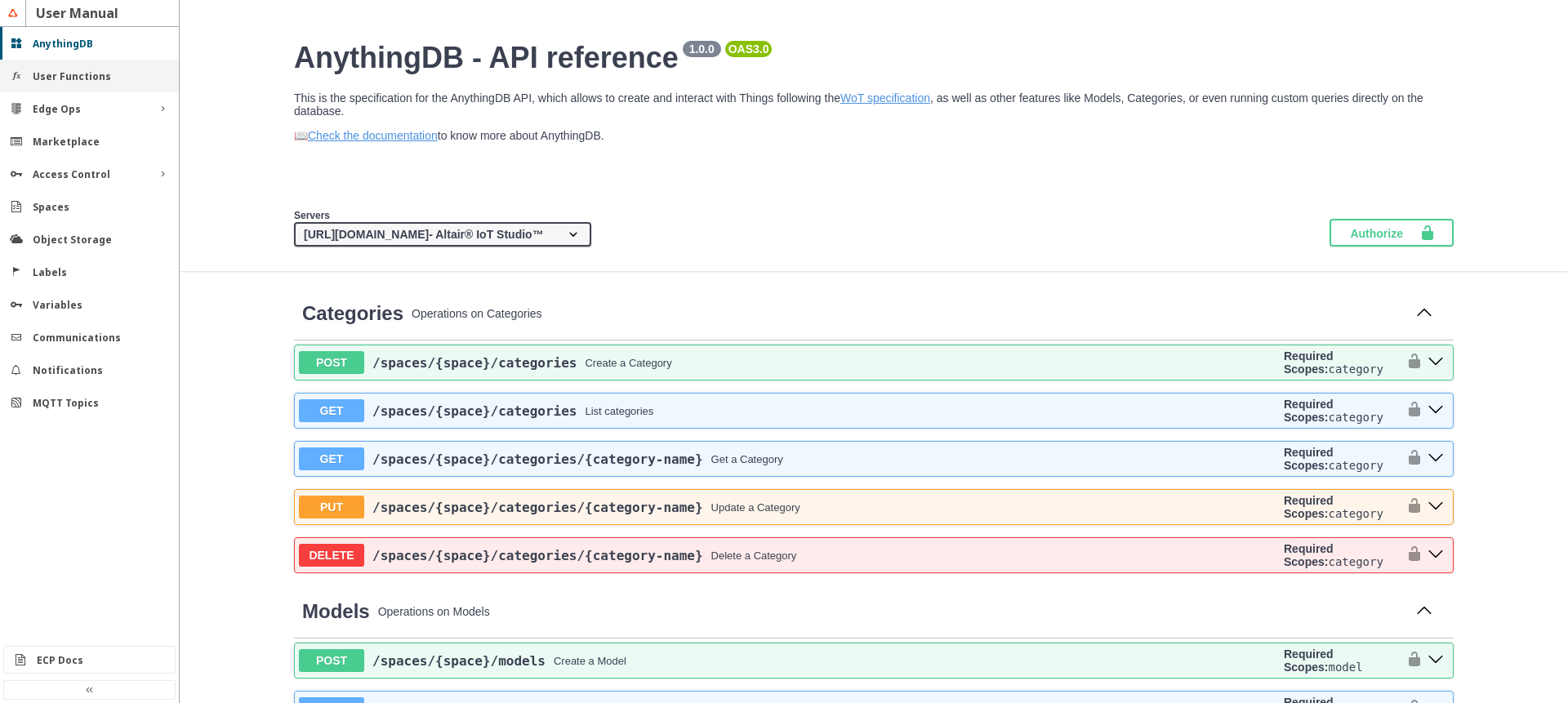
click at [0, 0] on slot "User Functions" at bounding box center [0, 0] width 0 height 0
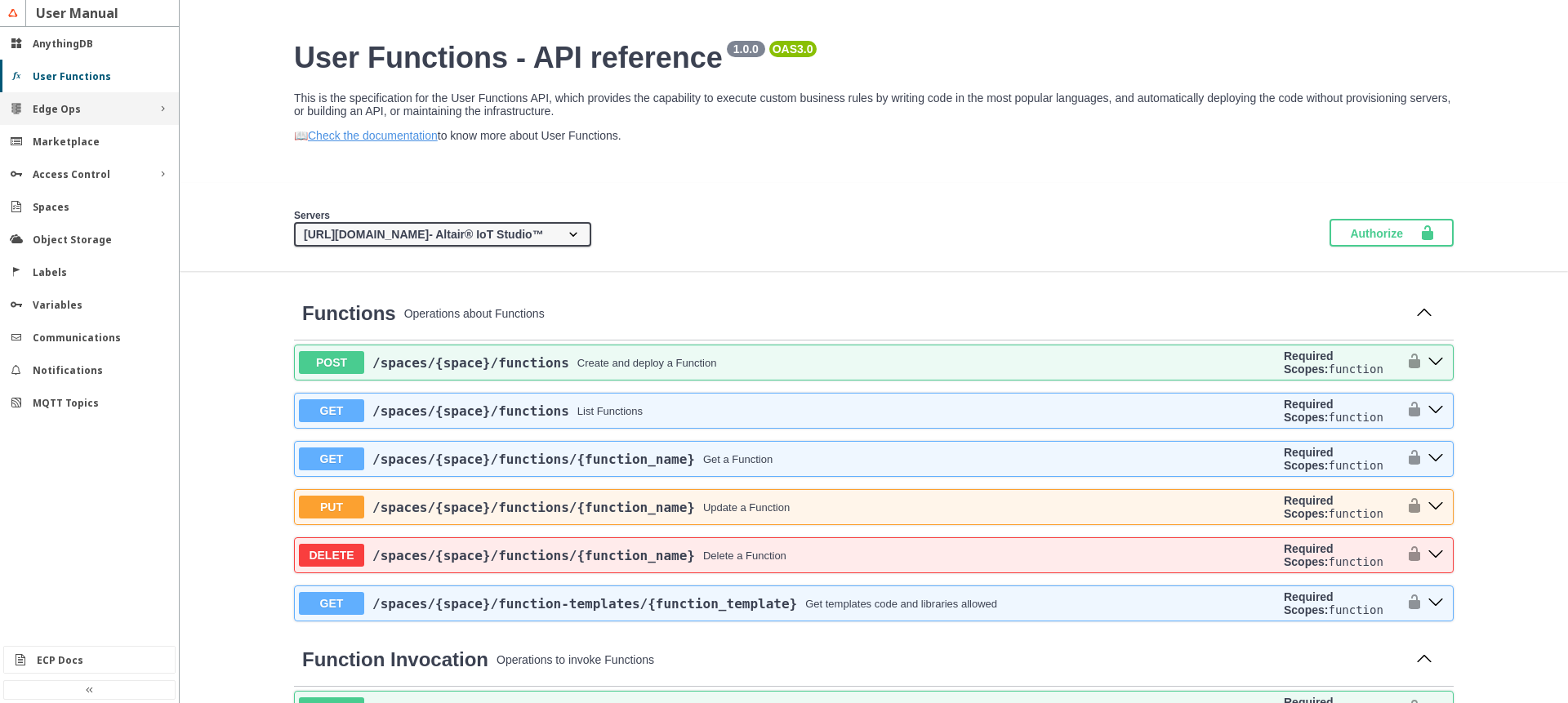
click at [0, 0] on slot "Edge Ops" at bounding box center [0, 0] width 0 height 0
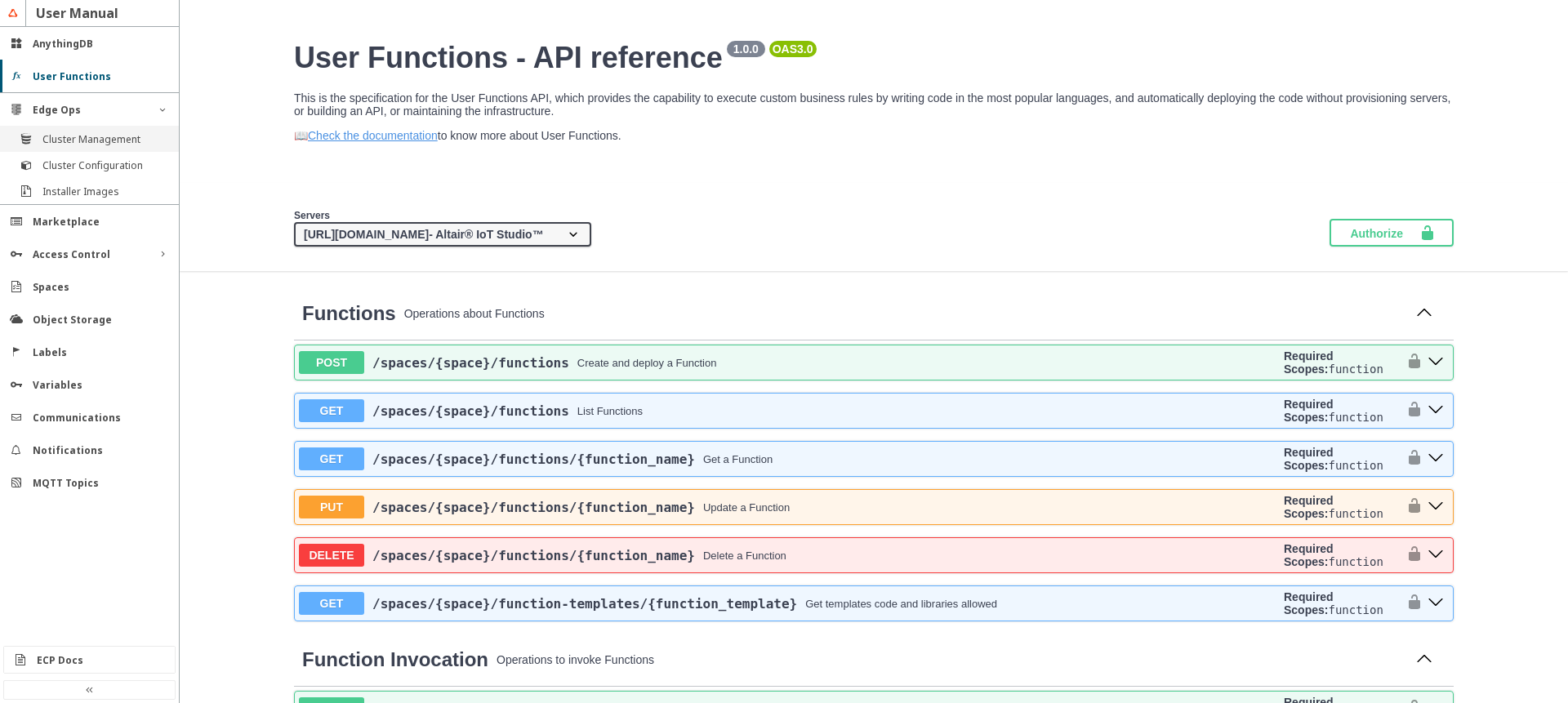
click at [0, 0] on slot "Cluster Management" at bounding box center [0, 0] width 0 height 0
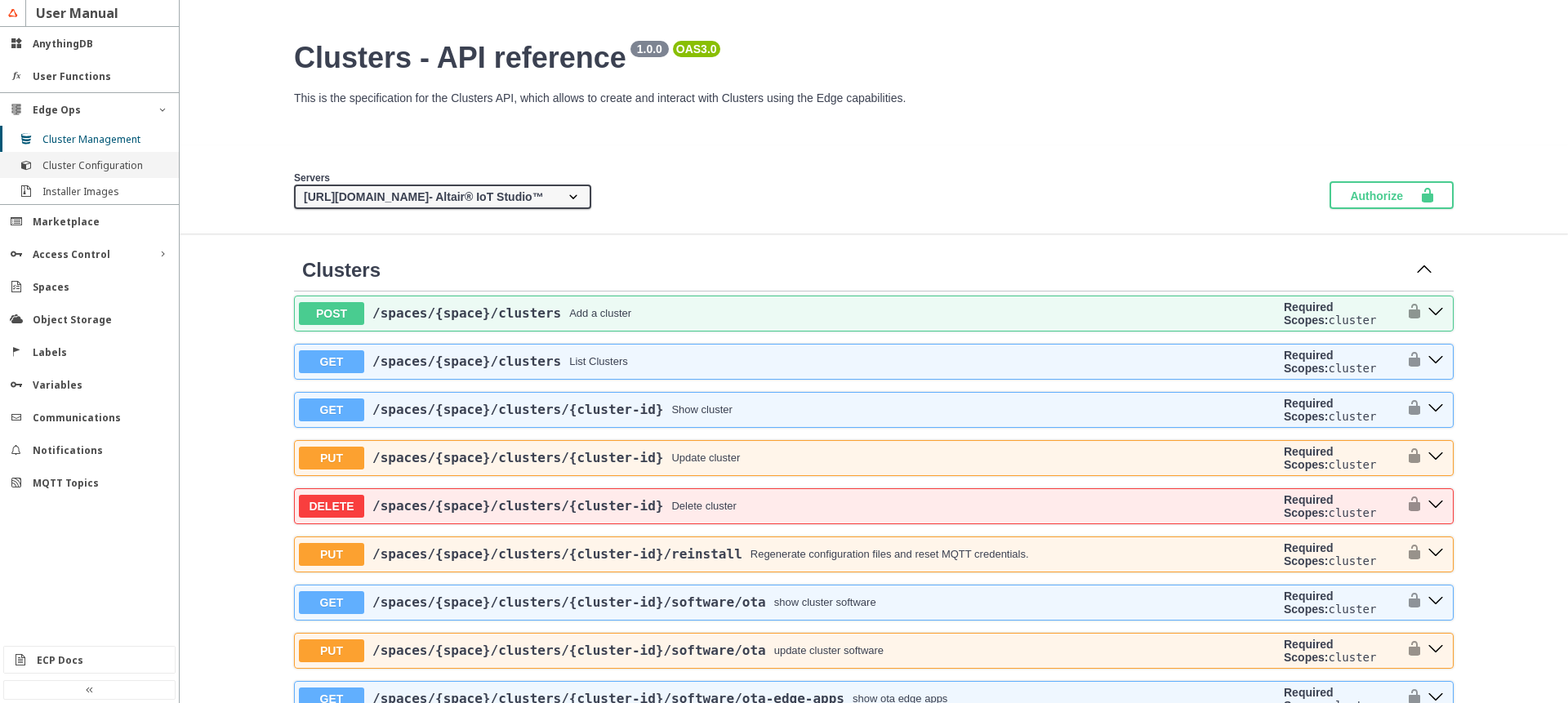
click at [0, 0] on slot "Cluster Configuration" at bounding box center [0, 0] width 0 height 0
